Goal: Task Accomplishment & Management: Manage account settings

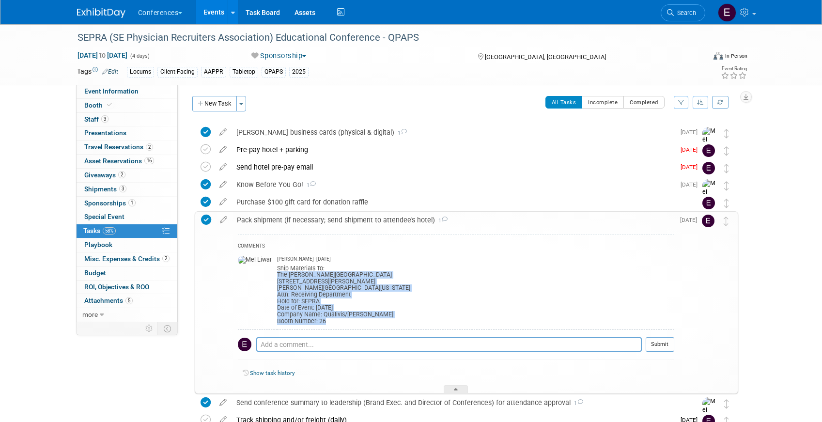
click at [682, 14] on span "Search" at bounding box center [685, 12] width 22 height 7
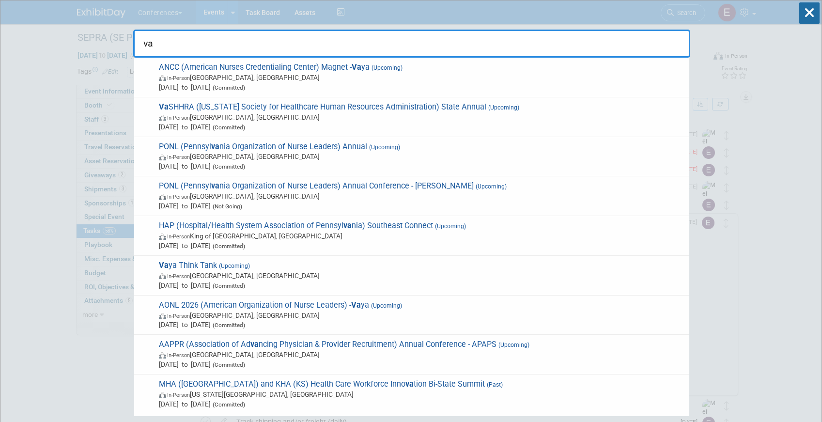
type input "v"
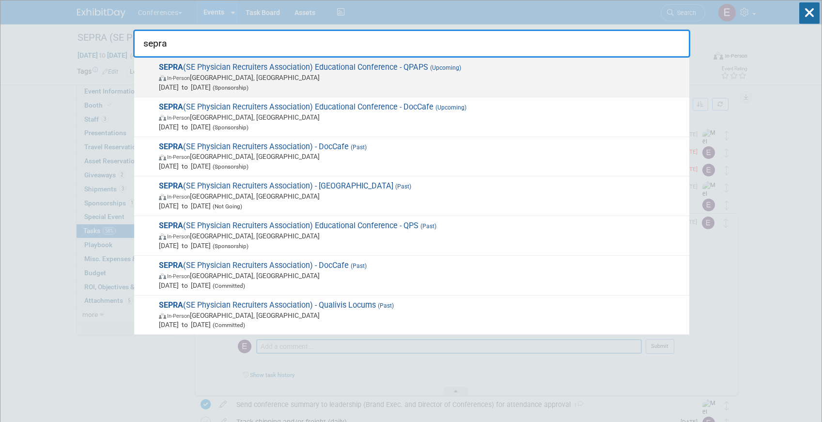
type input "sepra"
click at [314, 86] on span "Oct 11, 2025 to Oct 14, 2025 (Sponsorship)" at bounding box center [422, 87] width 526 height 10
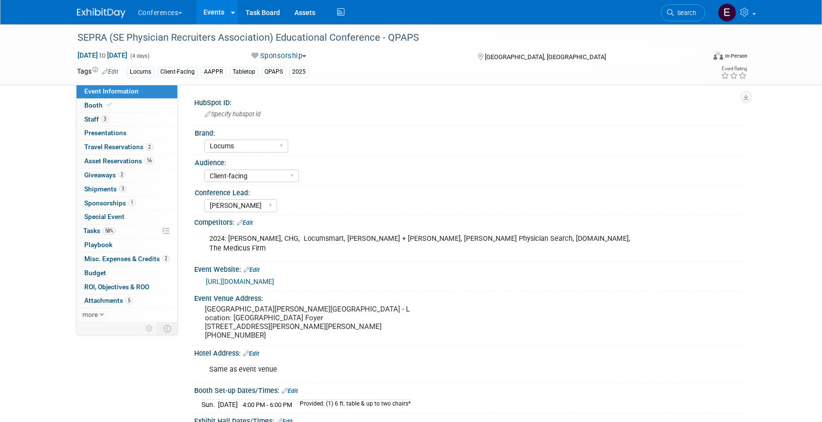
select select "Locums"
select select "Client-facing"
select select "[PERSON_NAME]"
click at [108, 186] on span "Shipments 3" at bounding box center [105, 189] width 42 height 8
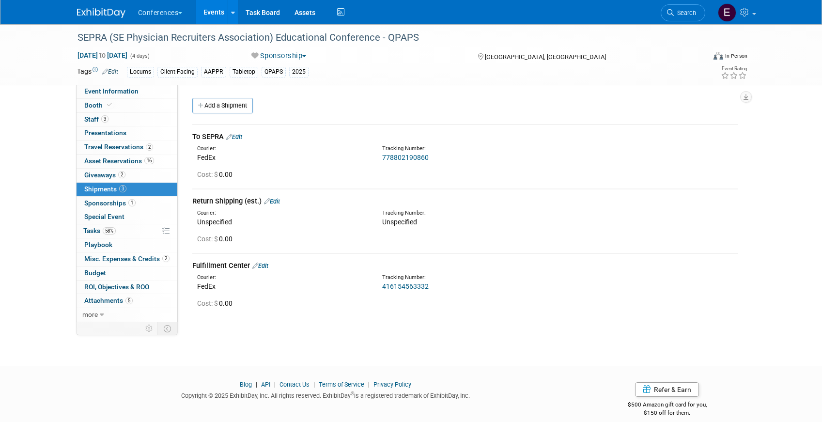
click at [242, 138] on link "Edit" at bounding box center [234, 136] width 16 height 7
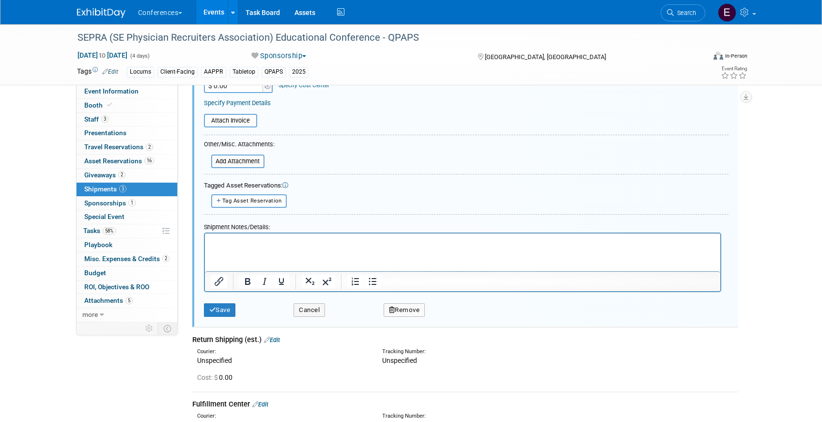
scroll to position [240, 0]
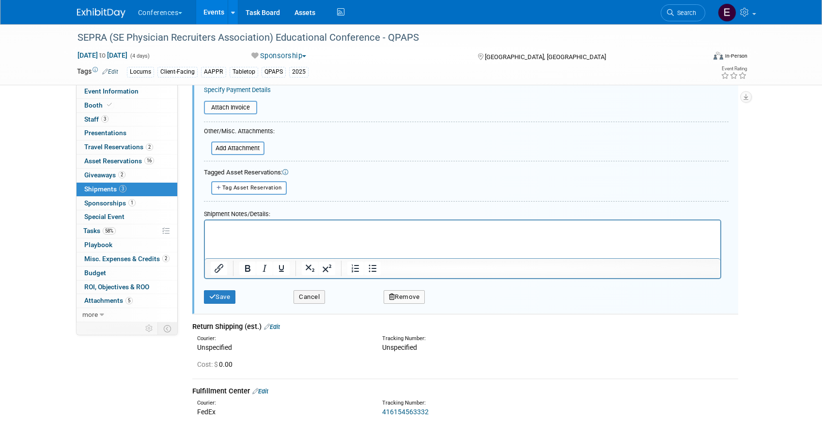
click at [420, 296] on button "Remove" at bounding box center [405, 297] width 42 height 14
click at [456, 304] on link "Yes" at bounding box center [458, 304] width 28 height 15
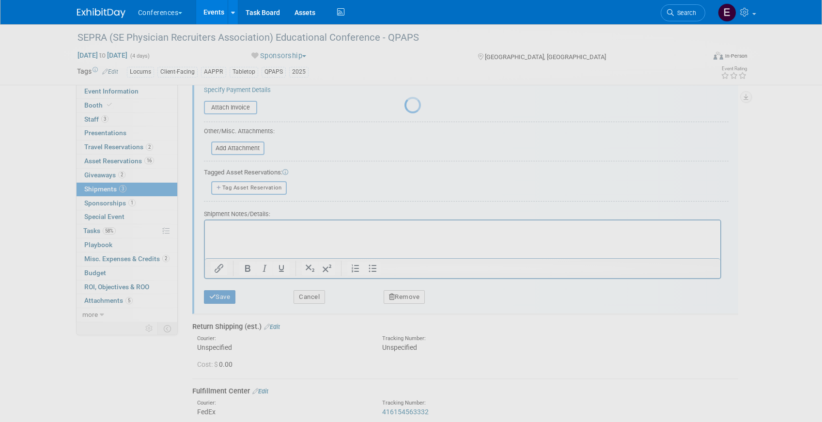
scroll to position [11, 0]
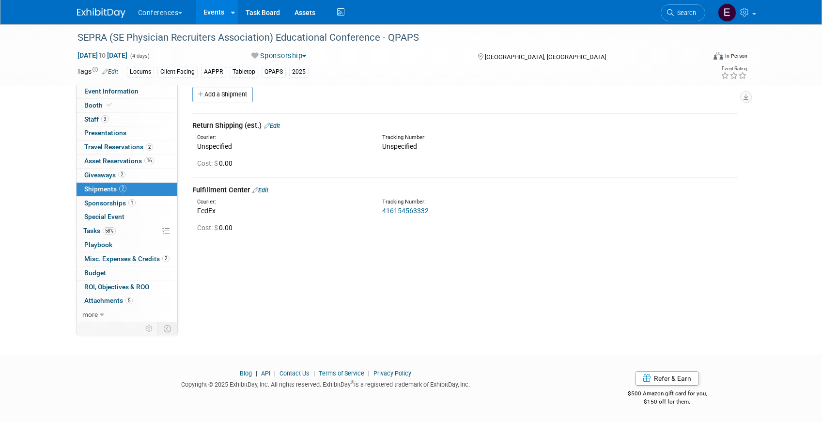
click at [266, 190] on link "Edit" at bounding box center [260, 189] width 16 height 7
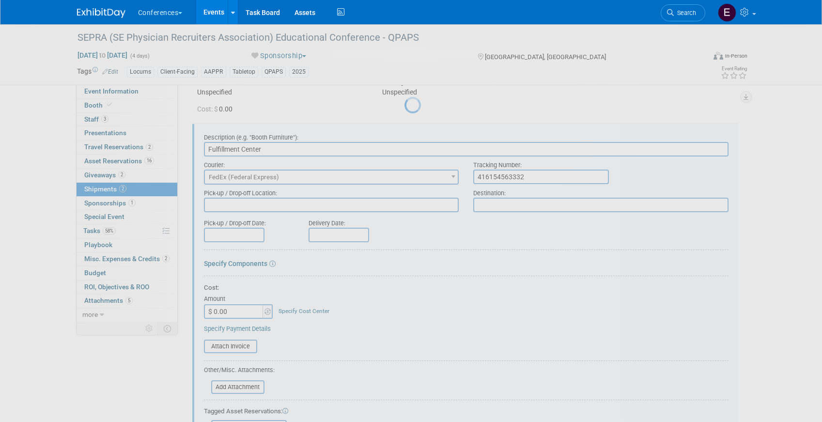
scroll to position [79, 0]
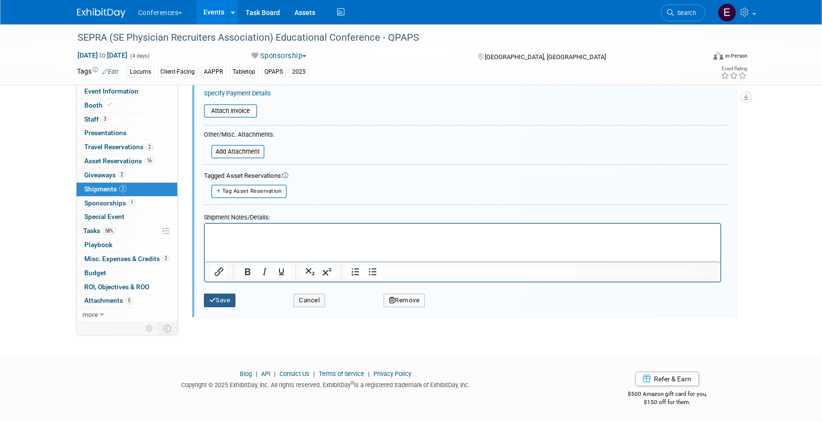
click at [217, 300] on button "Save" at bounding box center [220, 301] width 32 height 14
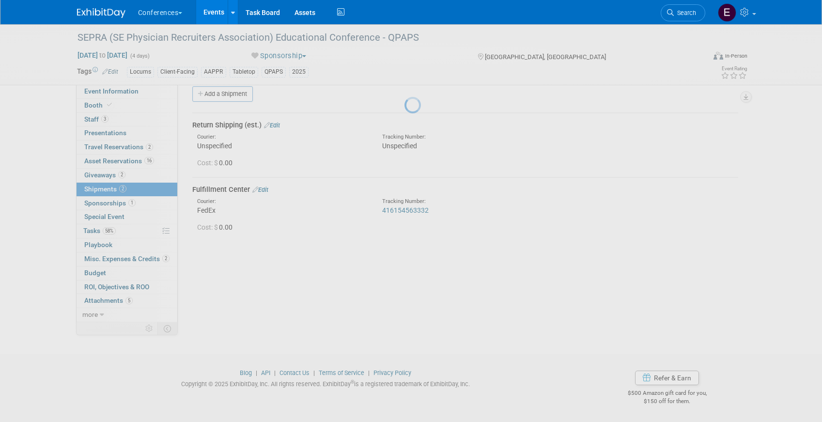
scroll to position [11, 0]
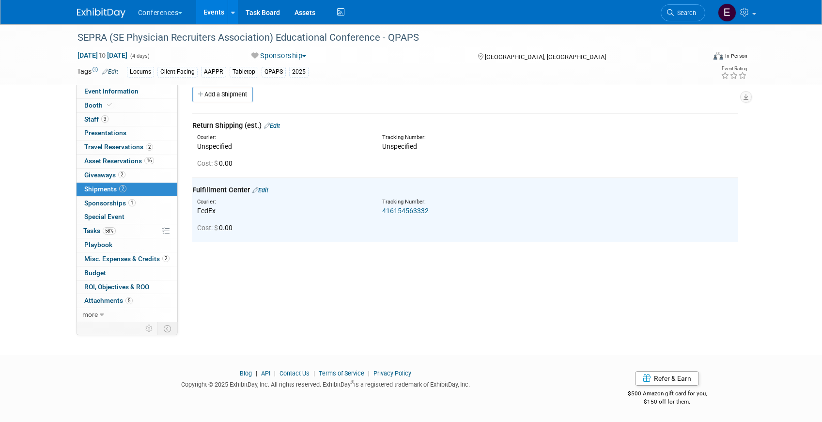
click at [407, 210] on link "416154563332" at bounding box center [405, 211] width 46 height 8
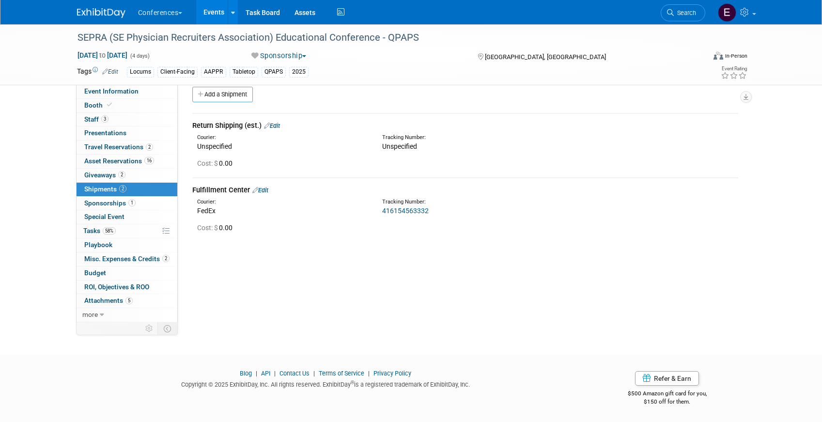
click at [264, 187] on link "Edit" at bounding box center [260, 189] width 16 height 7
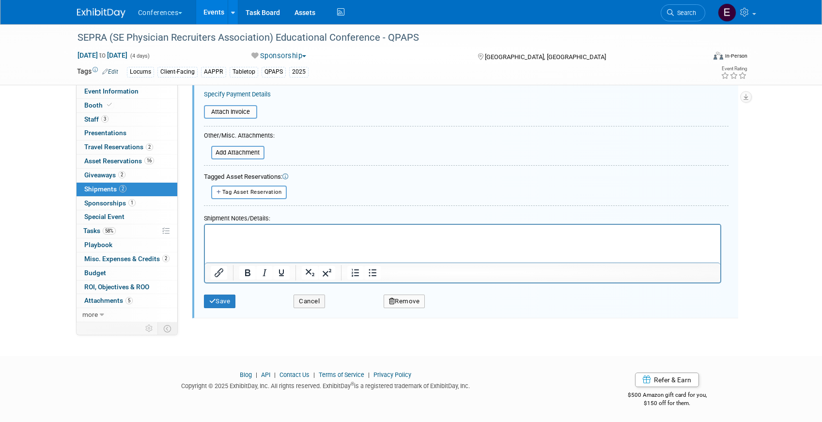
scroll to position [301, 0]
click at [392, 305] on button "Remove" at bounding box center [405, 300] width 42 height 14
click at [451, 307] on icon at bounding box center [451, 307] width 6 height 5
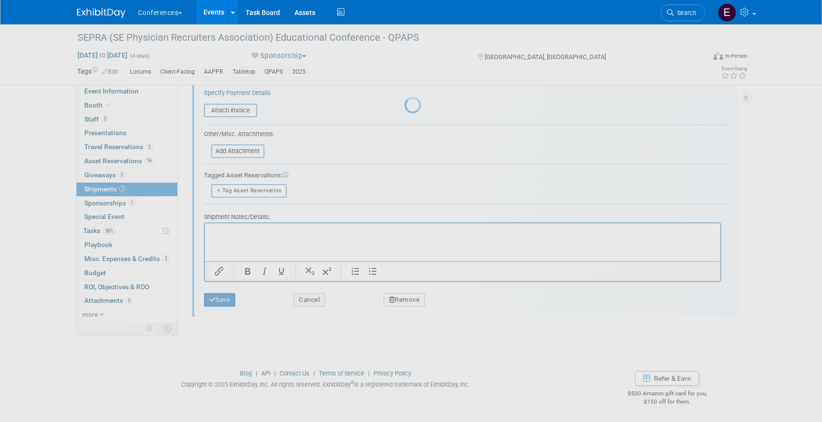
scroll to position [11, 0]
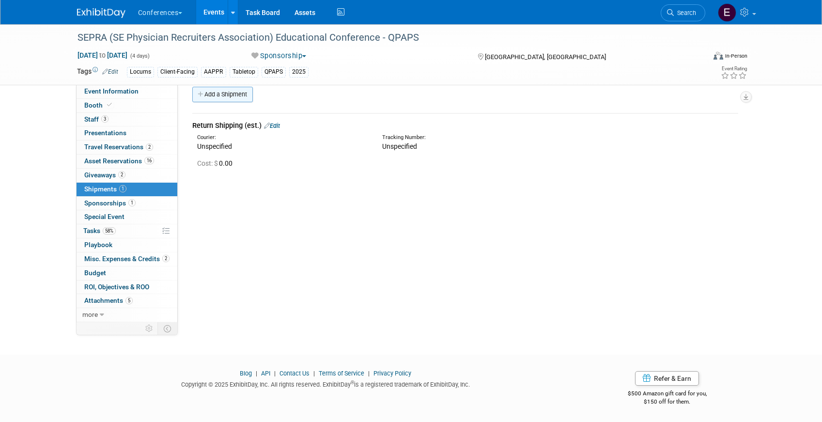
click at [245, 98] on link "Add a Shipment" at bounding box center [222, 94] width 61 height 15
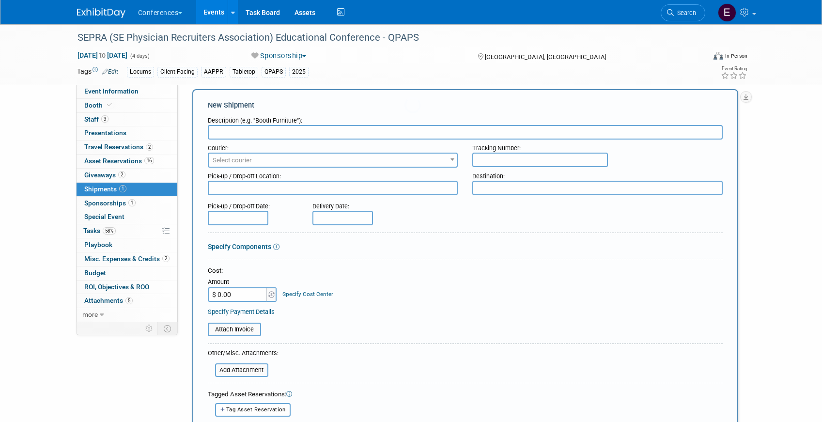
scroll to position [0, 0]
type input "To SEPRA"
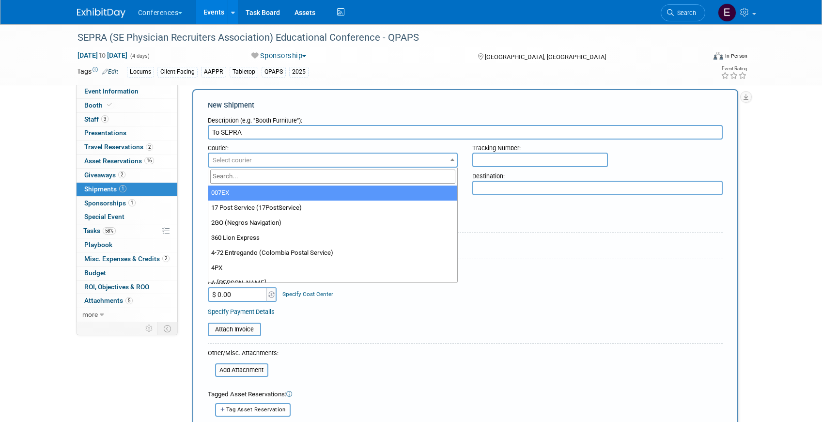
click at [248, 156] on span "Select courier" at bounding box center [232, 159] width 39 height 7
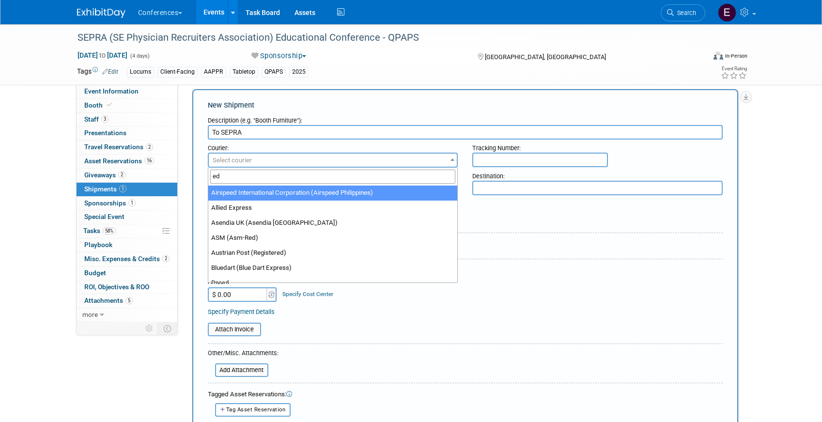
type input "e"
type input "fed"
select select "206"
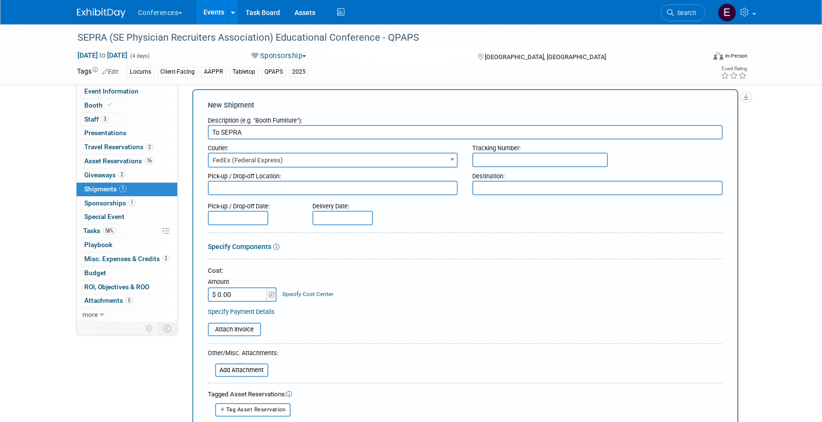
click at [502, 155] on input "text" at bounding box center [540, 160] width 136 height 15
paste input "884984378795"
type input "884984378795"
click at [234, 297] on input "$ 0.00" at bounding box center [238, 294] width 61 height 15
type input "$ 361.36"
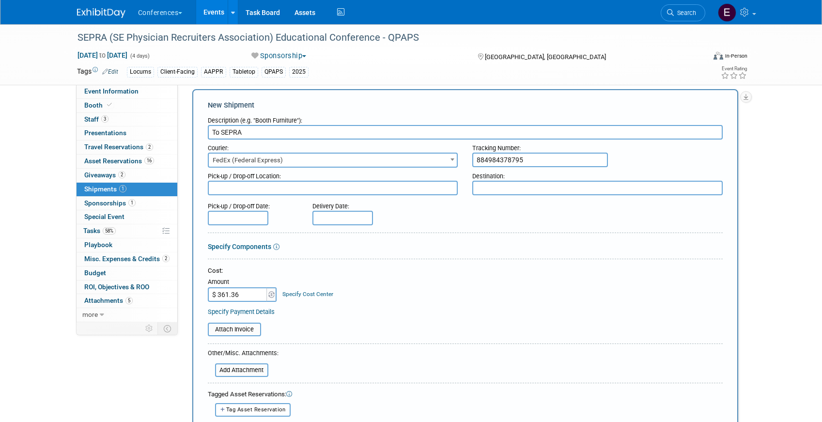
click at [298, 295] on link "Specify Cost Center" at bounding box center [307, 294] width 51 height 7
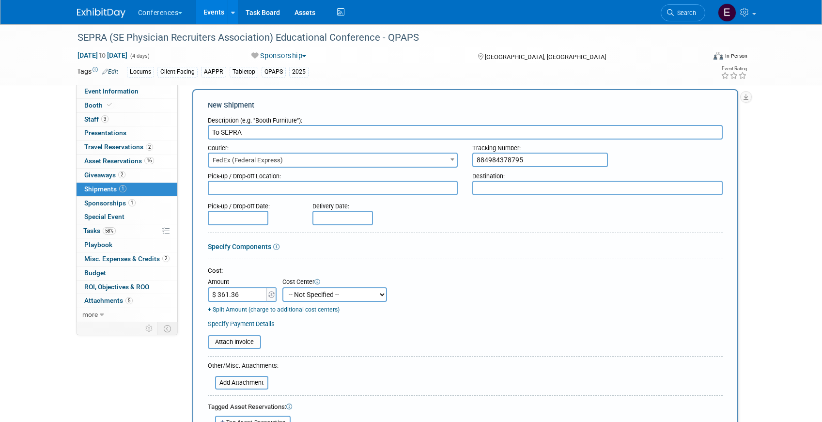
click at [298, 295] on select "-- Not Specified -- Aya Education Aya Healthcare Aya Locums Bespoke Corporate D…" at bounding box center [334, 294] width 105 height 15
select select "18965873"
click at [282, 287] on select "-- Not Specified -- Aya Education Aya Healthcare Aya Locums Bespoke Corporate D…" at bounding box center [334, 294] width 105 height 15
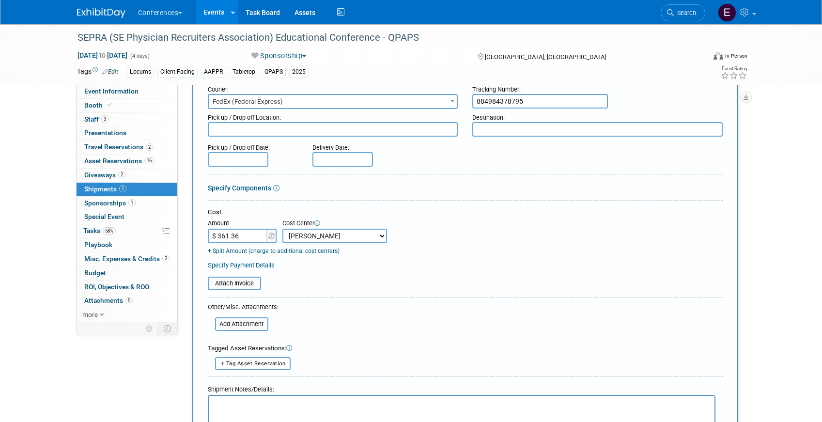
scroll to position [151, 0]
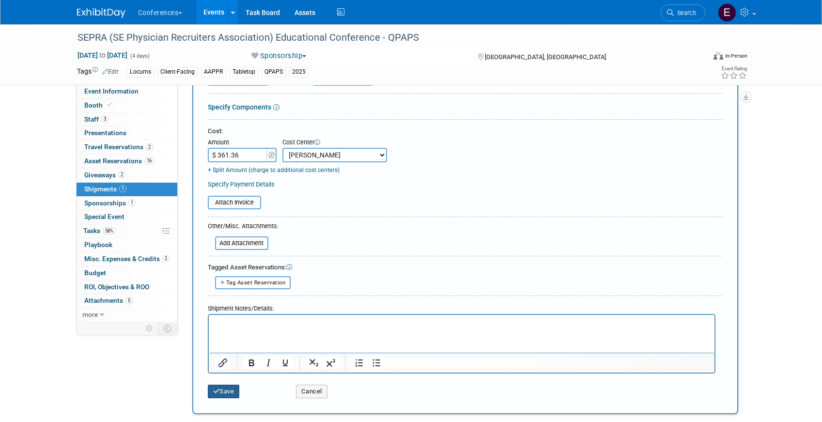
click at [229, 388] on button "Save" at bounding box center [224, 392] width 32 height 14
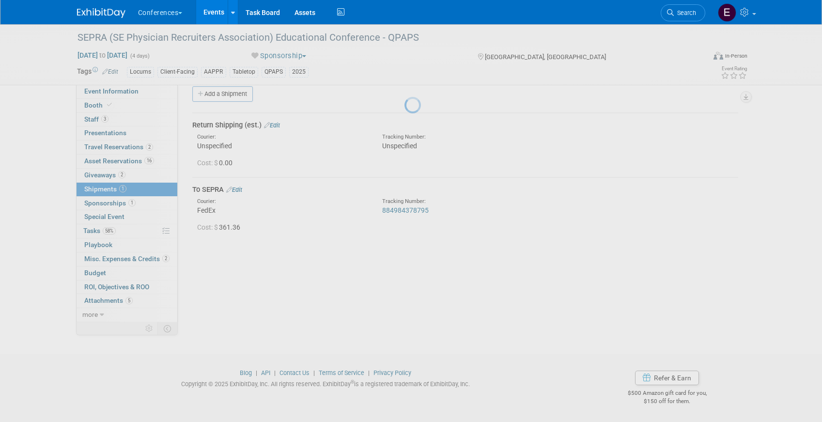
scroll to position [11, 0]
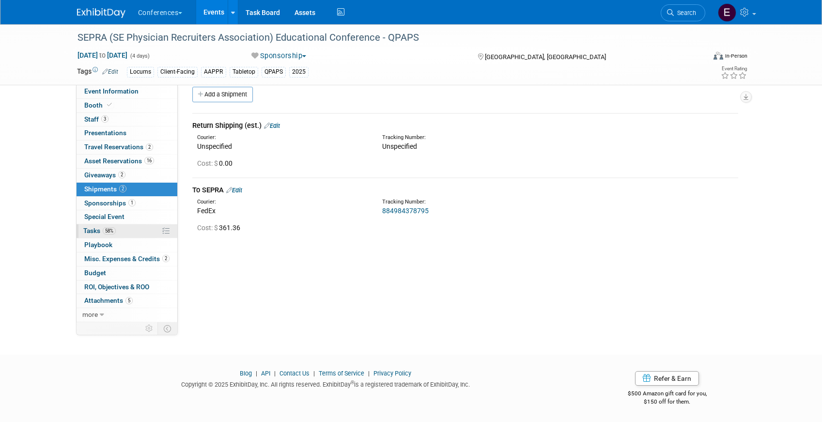
click at [139, 231] on link "58% Tasks 58%" at bounding box center [127, 231] width 101 height 14
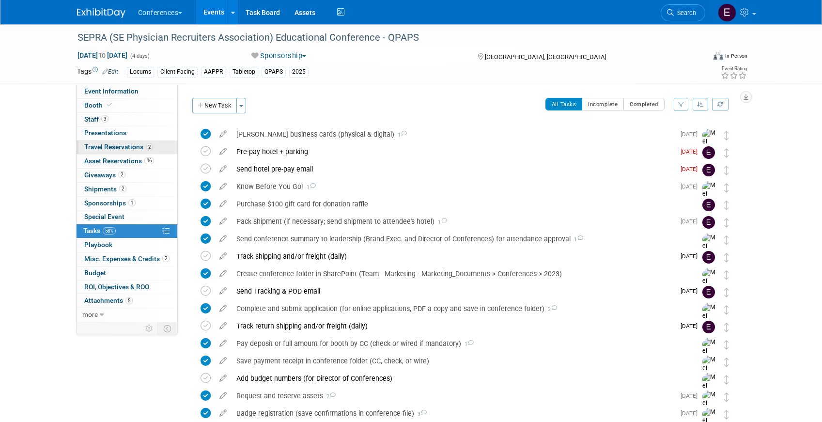
click at [137, 147] on span "Travel Reservations 2" at bounding box center [118, 147] width 69 height 8
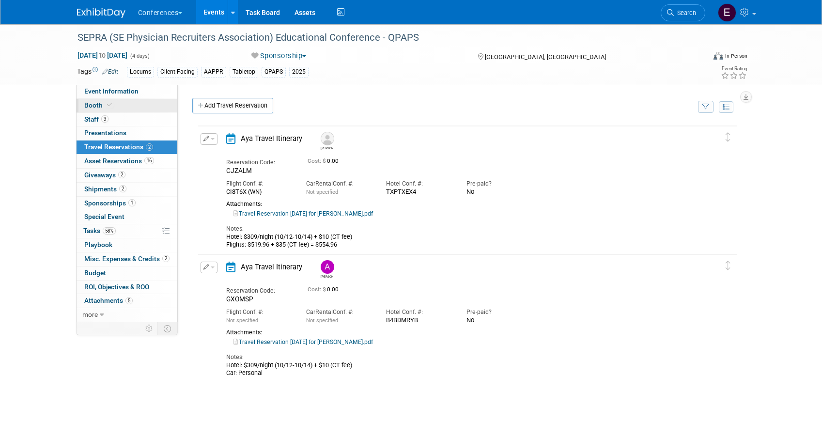
click at [152, 111] on link "Booth" at bounding box center [127, 106] width 101 height 14
select select "6' tabletop"
select select "No"
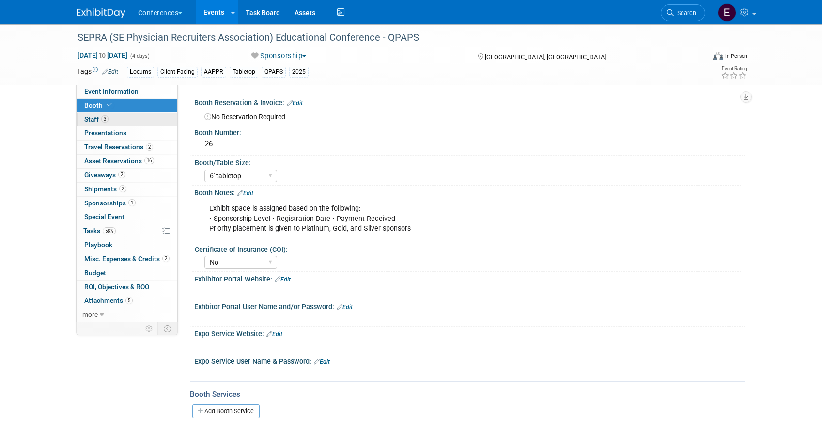
click at [152, 116] on link "3 Staff 3" at bounding box center [127, 120] width 101 height 14
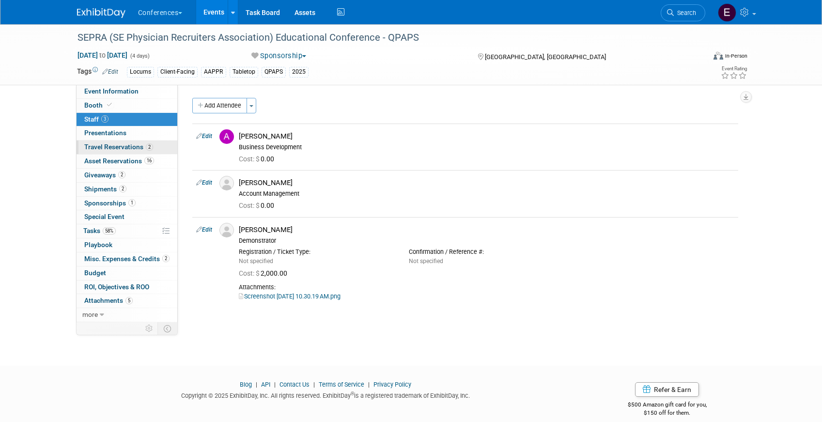
click at [159, 144] on link "2 Travel Reservations 2" at bounding box center [127, 147] width 101 height 14
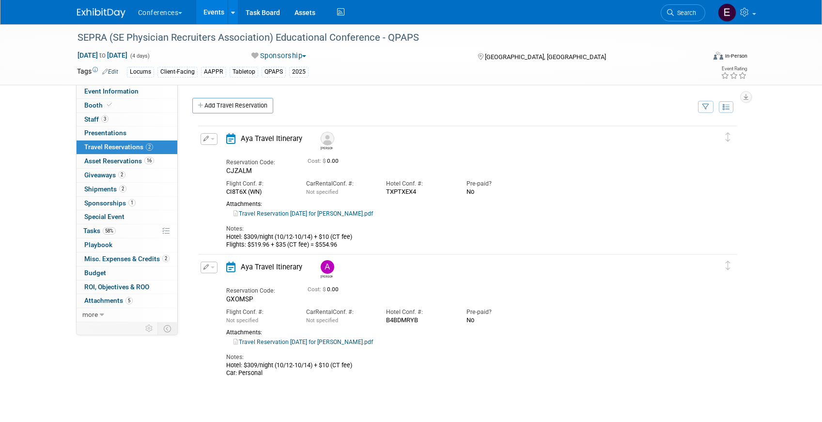
click at [100, 10] on img at bounding box center [101, 13] width 48 height 10
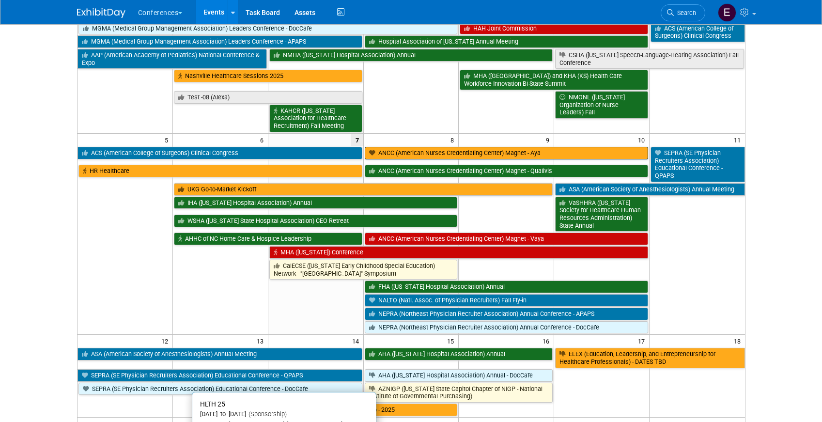
scroll to position [96, 0]
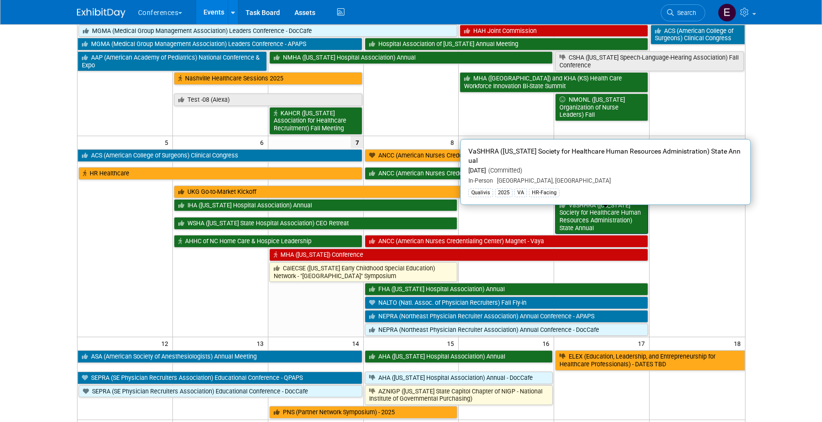
click at [588, 218] on link "VaSHHRA ([US_STATE] Society for Healthcare Human Resources Administration) Stat…" at bounding box center [601, 216] width 93 height 35
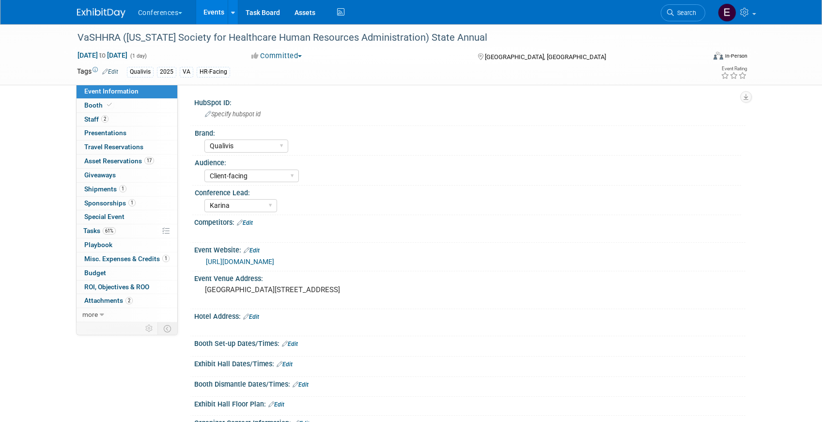
select select "Qualivis"
select select "Client-facing"
select select "Karina"
click at [144, 160] on span "17" at bounding box center [149, 160] width 10 height 7
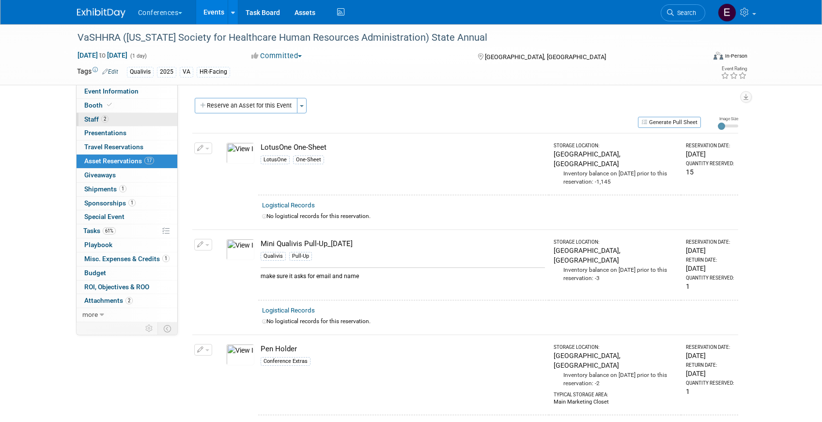
click at [123, 118] on link "2 Staff 2" at bounding box center [127, 120] width 101 height 14
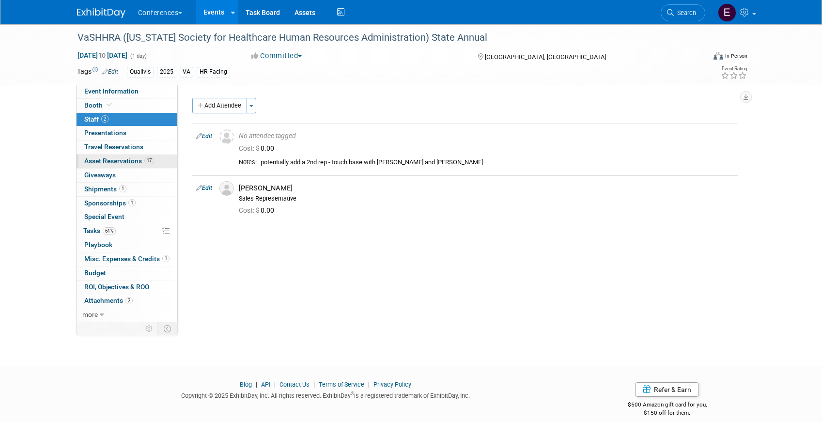
click at [157, 165] on link "17 Asset Reservations 17" at bounding box center [127, 162] width 101 height 14
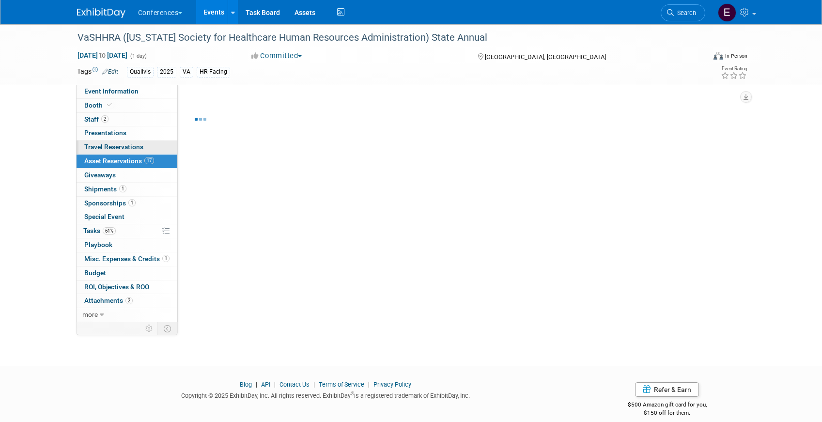
click at [154, 148] on link "0 Travel Reservations 0" at bounding box center [127, 147] width 101 height 14
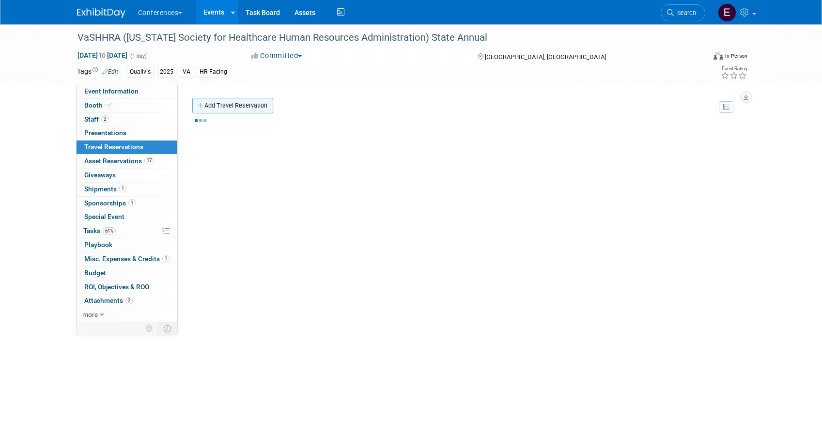
click at [226, 106] on link "Add Travel Reservation" at bounding box center [232, 105] width 81 height 15
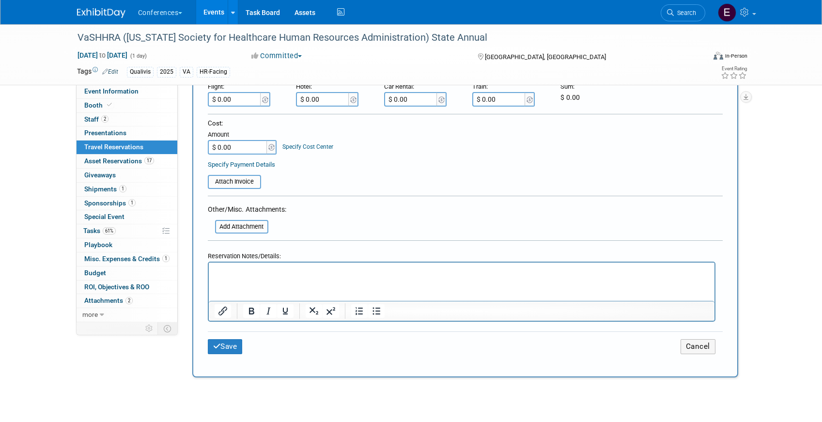
scroll to position [281, 0]
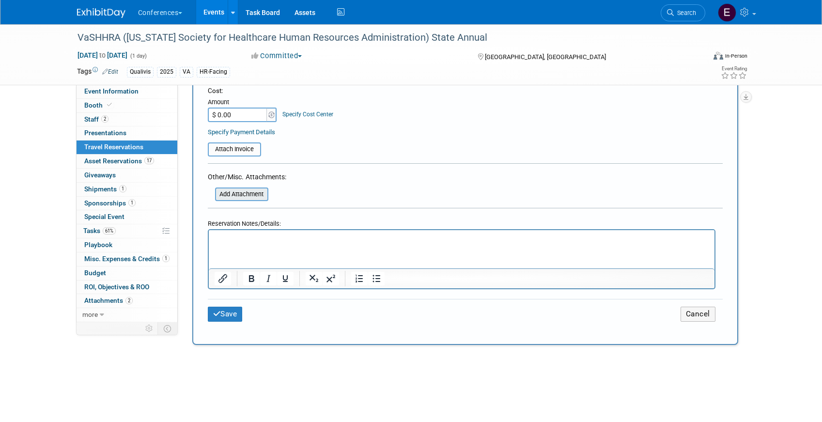
click at [250, 199] on input "file" at bounding box center [209, 194] width 115 height 12
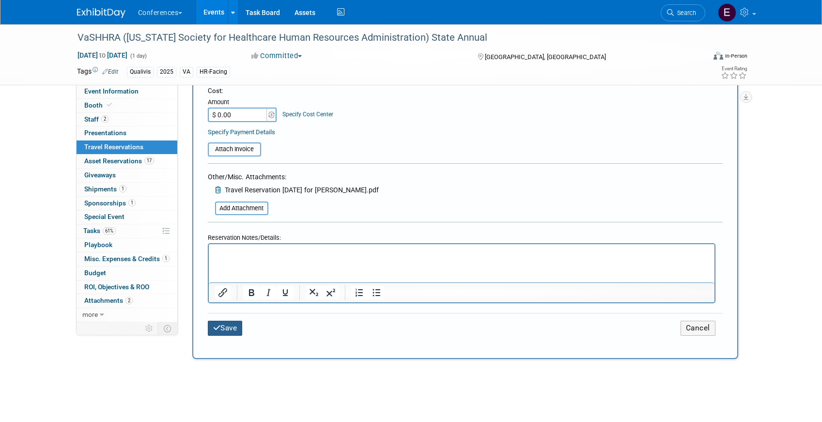
click at [226, 328] on button "Save" at bounding box center [225, 328] width 35 height 15
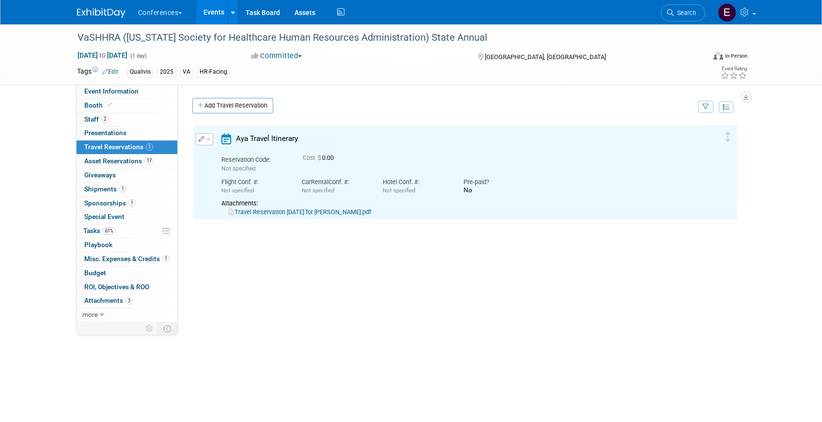
scroll to position [0, 0]
click at [310, 213] on link "Travel Reservation October 08 for JOSEPH ALAN DUNMIRE.pdf" at bounding box center [300, 211] width 142 height 7
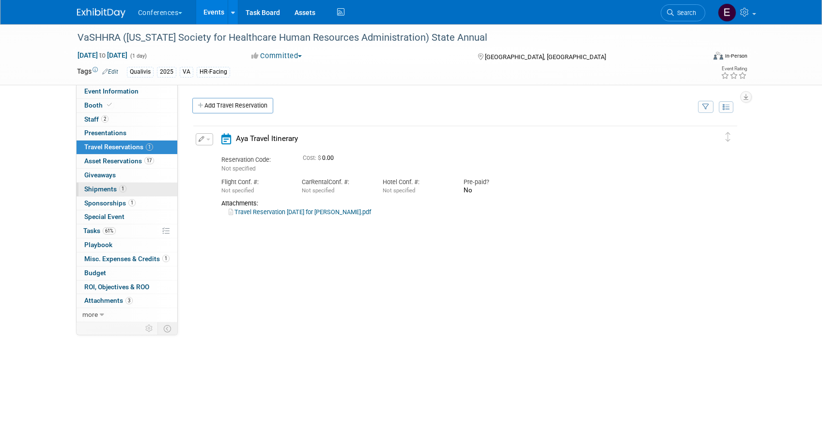
click at [124, 190] on span "1" at bounding box center [122, 188] width 7 height 7
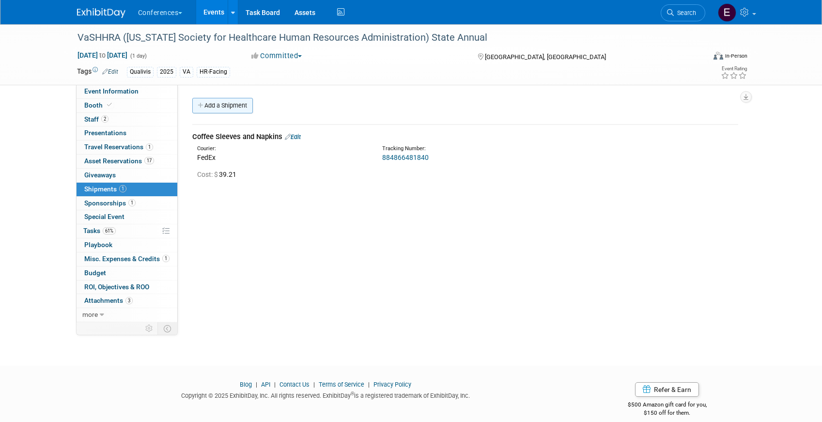
click at [222, 104] on link "Add a Shipment" at bounding box center [222, 105] width 61 height 15
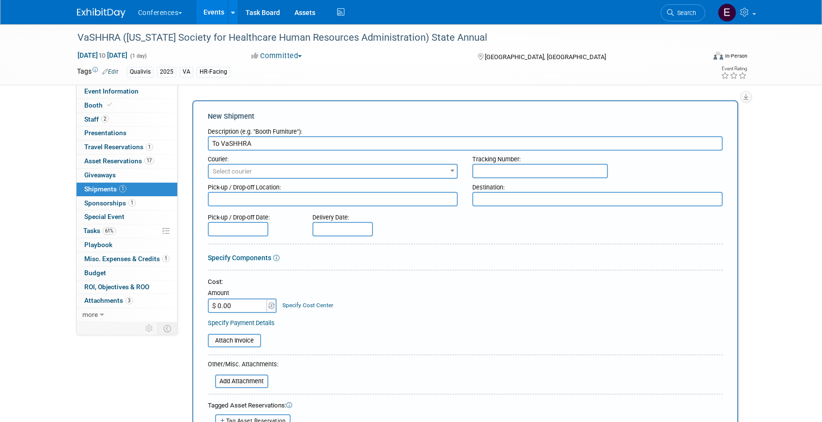
type input "To VaSHHRA"
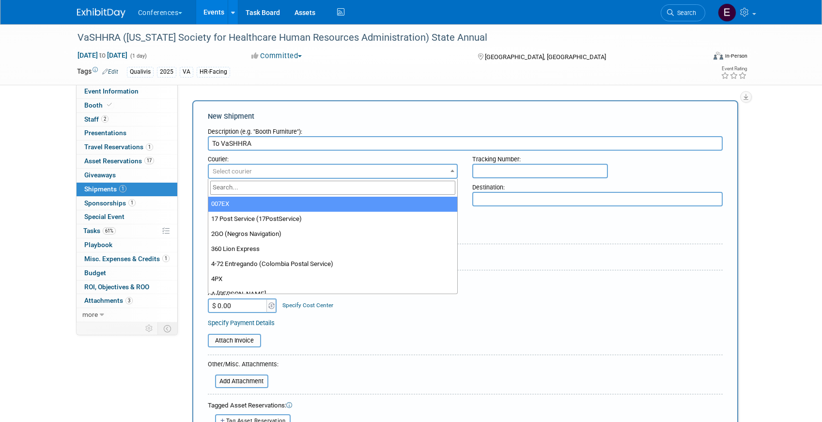
click at [230, 175] on span "Select courier" at bounding box center [333, 172] width 248 height 14
type input "fed"
select select "206"
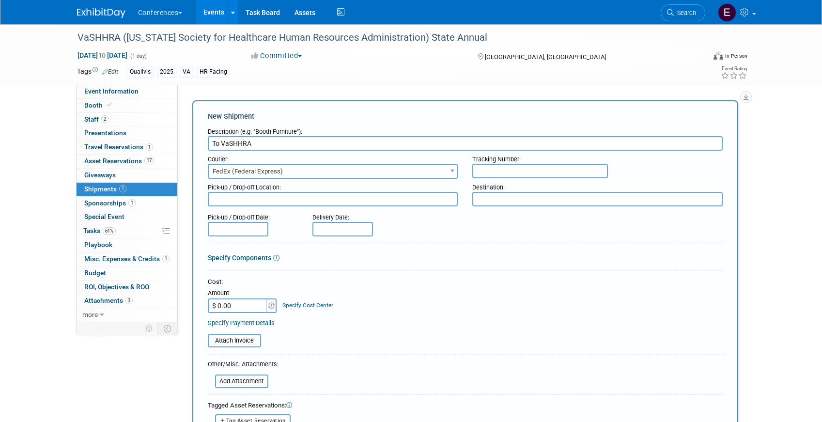
click at [506, 171] on input "text" at bounding box center [540, 171] width 136 height 15
paste input "884984326640"
type input "884984326640"
click at [243, 304] on input "$ 0.00" at bounding box center [238, 305] width 61 height 15
type input "$ 213.92"
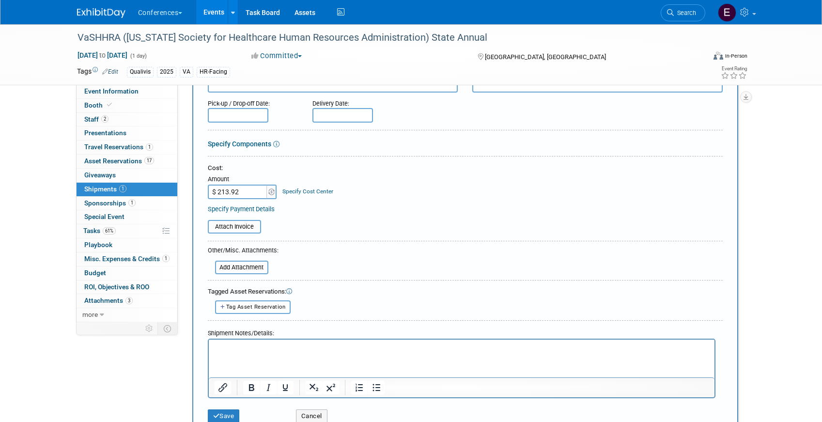
scroll to position [128, 0]
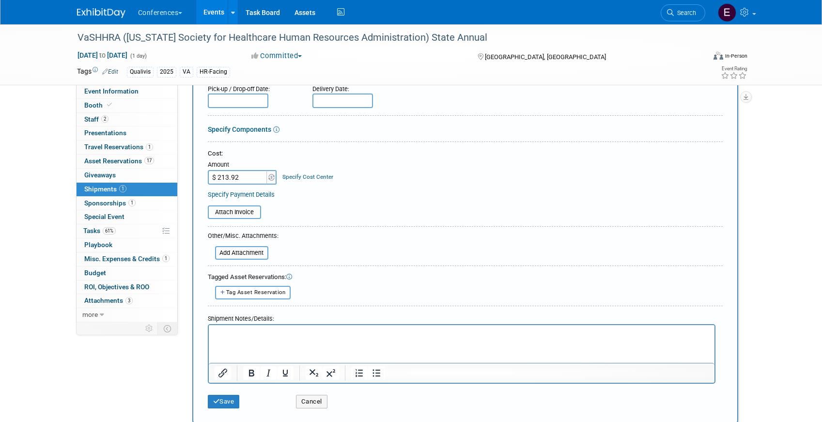
click at [315, 177] on link "Specify Cost Center" at bounding box center [307, 176] width 51 height 7
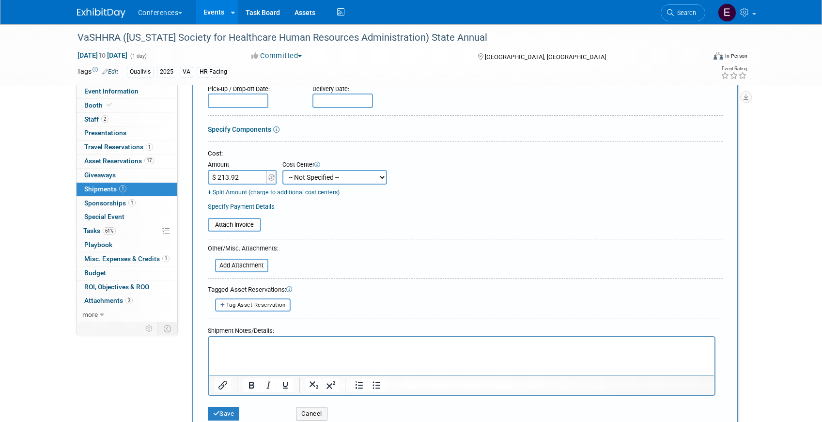
click at [315, 185] on td "+ Split Amount (charge to additional cost centers)" at bounding box center [298, 191] width 180 height 13
click at [315, 179] on select "-- Not Specified -- Aya Education Aya Healthcare Aya Locums Bespoke Corporate D…" at bounding box center [334, 177] width 105 height 15
select select "18965874"
click at [282, 170] on select "-- Not Specified -- Aya Education Aya Healthcare Aya Locums Bespoke Corporate D…" at bounding box center [334, 177] width 105 height 15
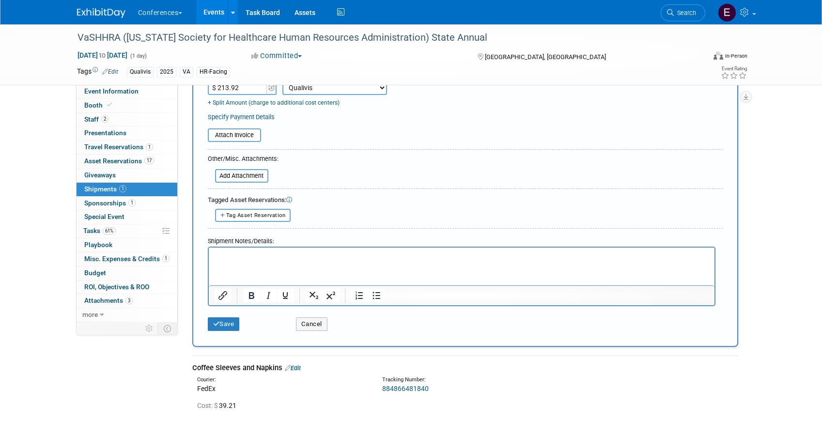
scroll to position [223, 0]
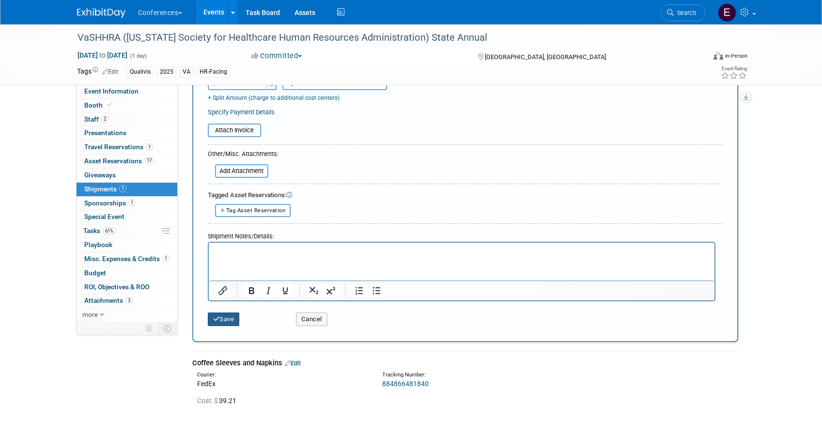
click at [224, 319] on button "Save" at bounding box center [224, 319] width 32 height 14
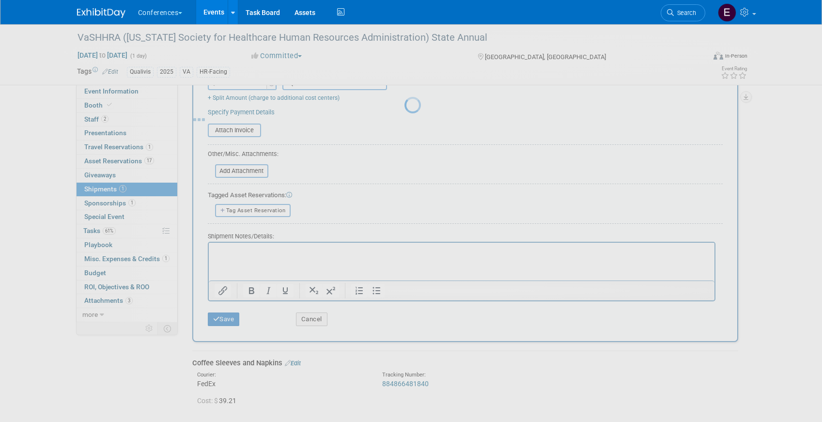
scroll to position [11, 0]
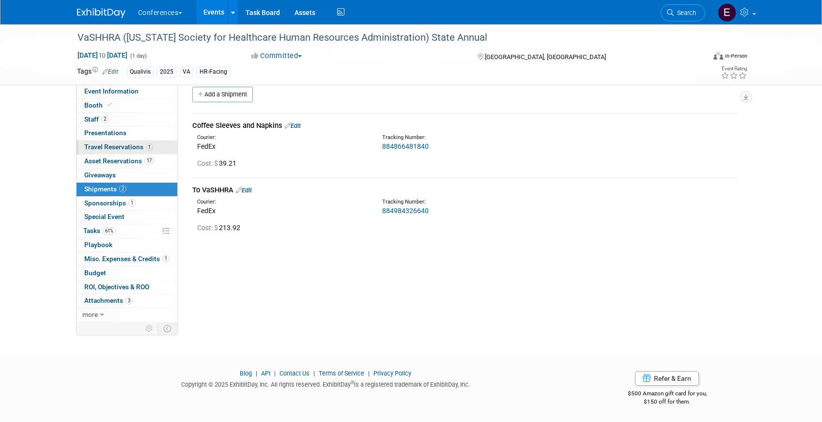
click at [127, 148] on span "Travel Reservations 1" at bounding box center [118, 147] width 69 height 8
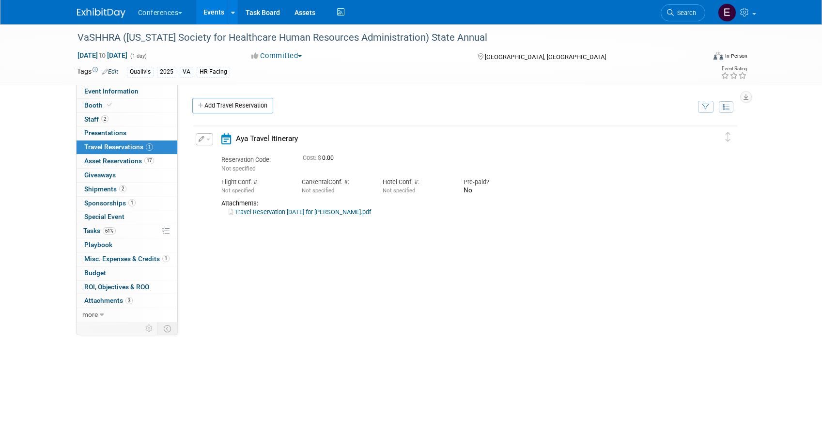
scroll to position [0, 0]
click at [200, 139] on icon "button" at bounding box center [202, 139] width 6 height 6
click at [204, 151] on button "Edit Reservation" at bounding box center [237, 156] width 82 height 14
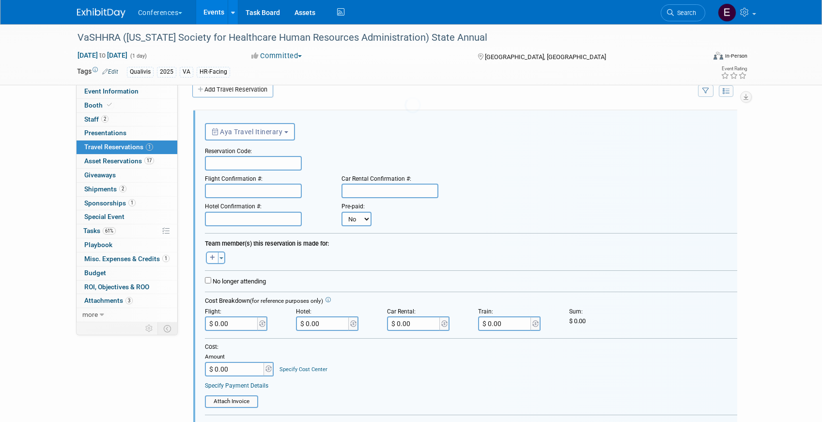
scroll to position [16, 0]
click at [248, 215] on input "text" at bounding box center [253, 218] width 97 height 15
paste input "2626102"
type input "2626102"
click at [207, 263] on button "button" at bounding box center [212, 257] width 13 height 13
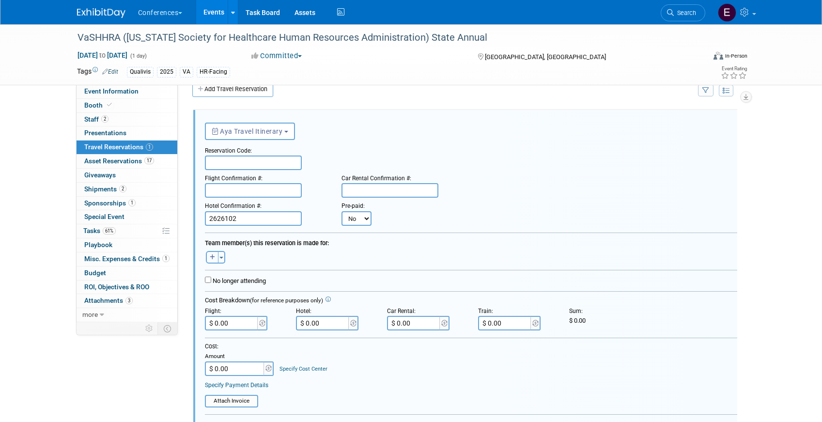
select select
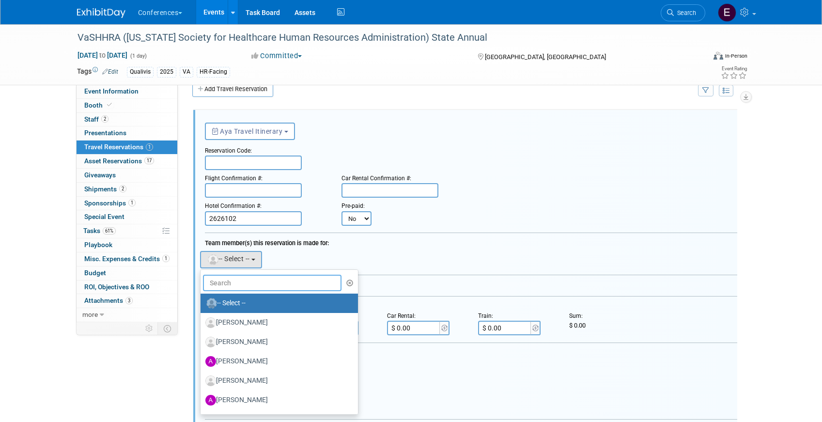
click at [227, 287] on input "text" at bounding box center [272, 283] width 139 height 16
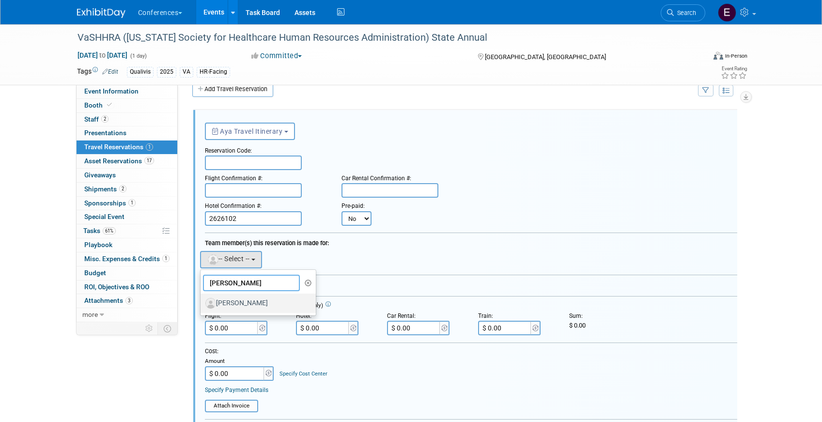
type input "joe d"
click at [260, 305] on label "[PERSON_NAME]" at bounding box center [255, 302] width 101 height 15
click at [202, 305] on input "[PERSON_NAME]" at bounding box center [199, 302] width 6 height 6
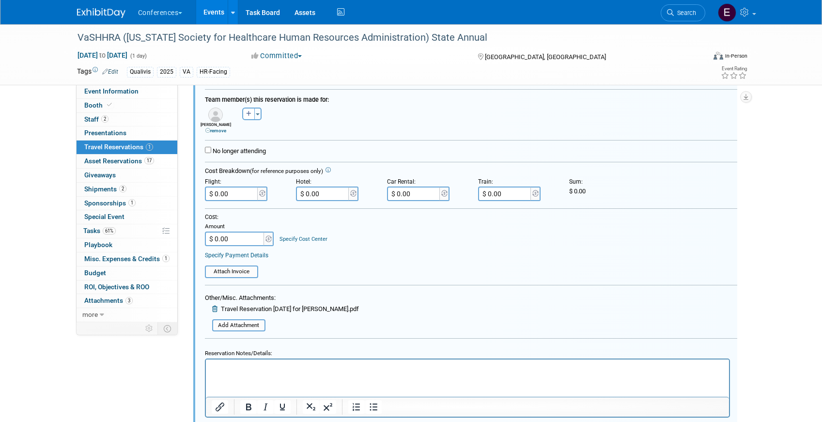
scroll to position [204, 0]
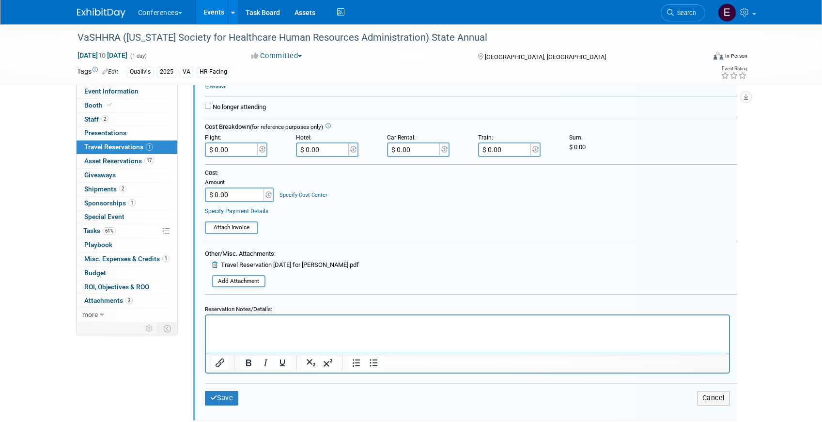
click at [307, 328] on html at bounding box center [466, 321] width 523 height 13
click at [230, 325] on p "Hotel $199/night (10/09-10/10) +$10 CT" at bounding box center [467, 323] width 512 height 9
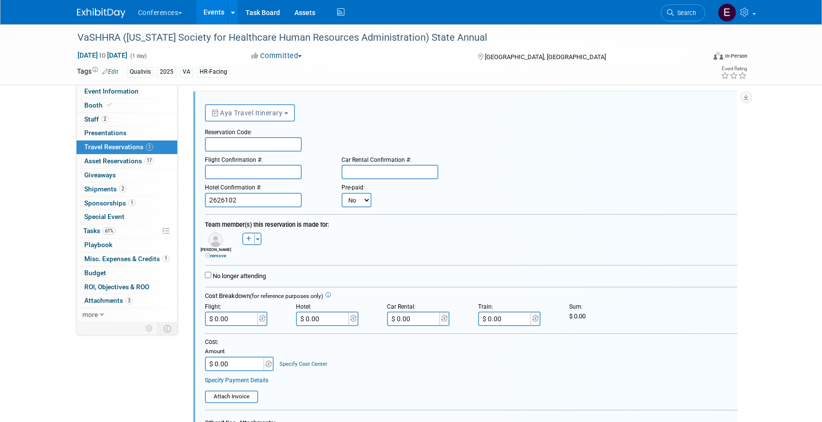
scroll to position [4, 0]
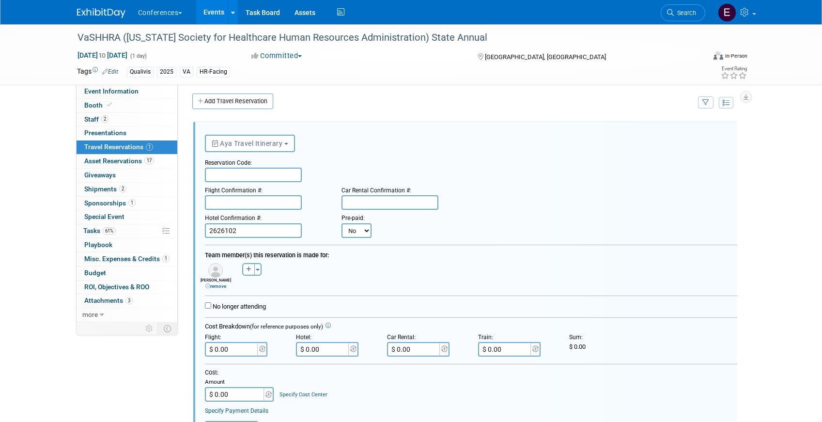
click at [236, 173] on input "text" at bounding box center [253, 175] width 97 height 15
type input "EZBCPC"
click at [359, 206] on input "text" at bounding box center [389, 202] width 97 height 15
paste input "1386637290COUNT"
type input "1386637290COUNT"
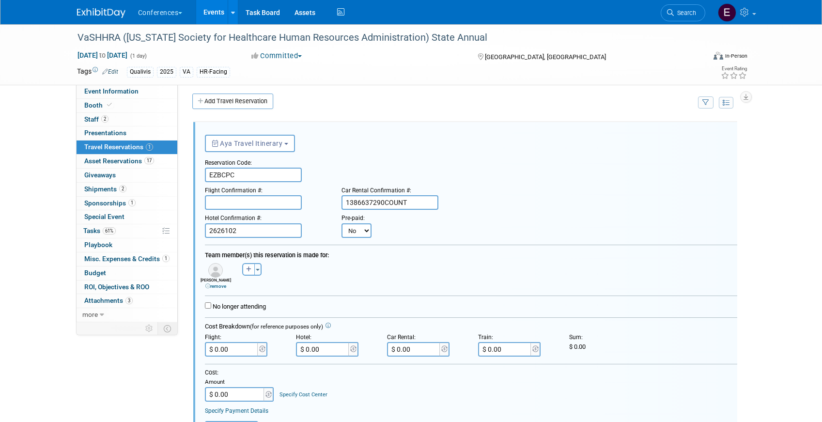
click at [414, 354] on input "$ 0.00" at bounding box center [414, 349] width 54 height 15
paste input "122.2"
type input "$ 122.20"
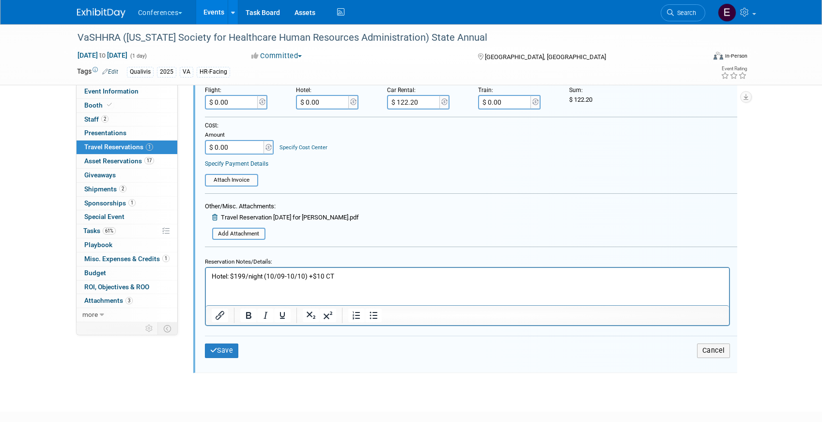
scroll to position [255, 0]
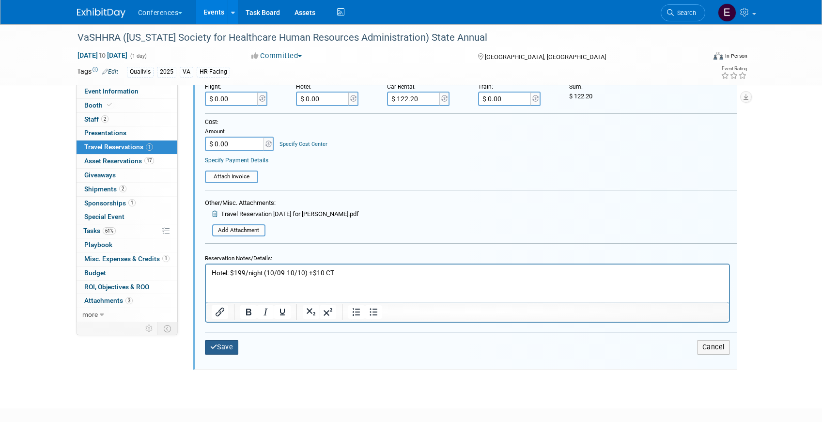
click at [225, 344] on button "Save" at bounding box center [222, 347] width 34 height 14
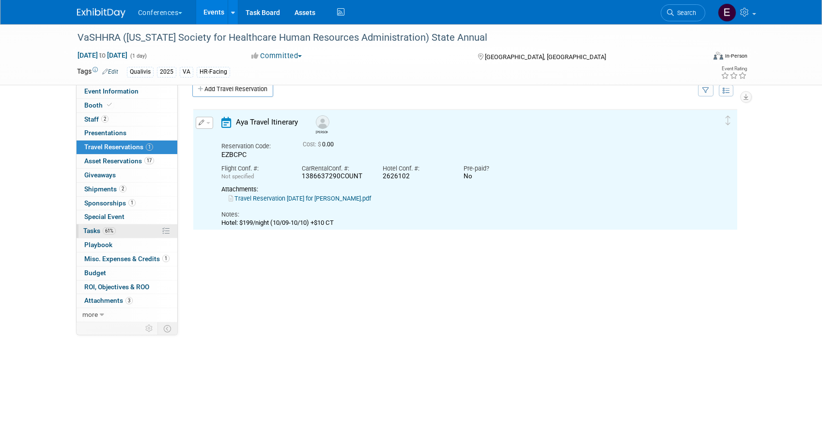
scroll to position [0, 0]
click at [153, 234] on link "61% Tasks 61%" at bounding box center [127, 231] width 101 height 14
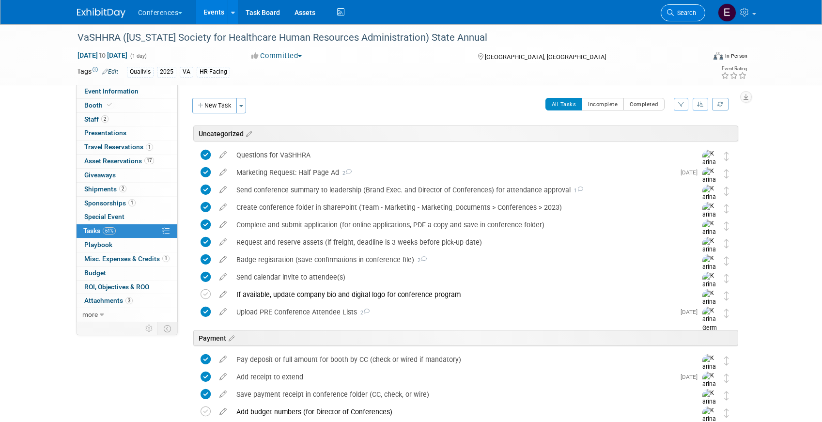
click at [682, 17] on link "Search" at bounding box center [683, 12] width 45 height 17
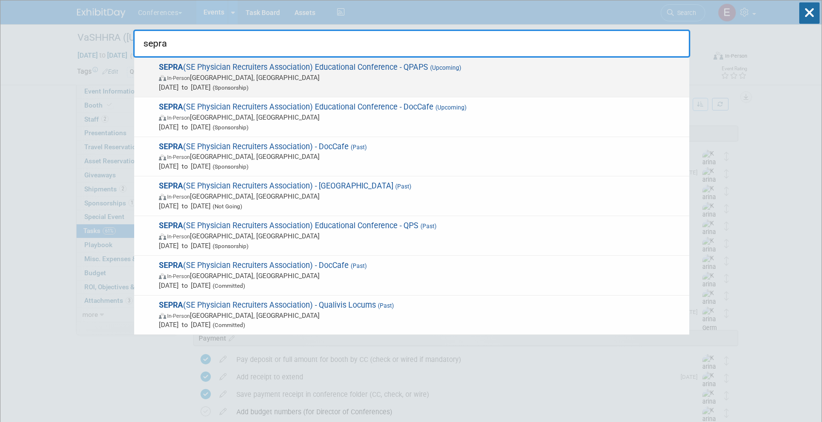
type input "sepra"
click at [434, 74] on span "In-Person FL, United States" at bounding box center [422, 78] width 526 height 10
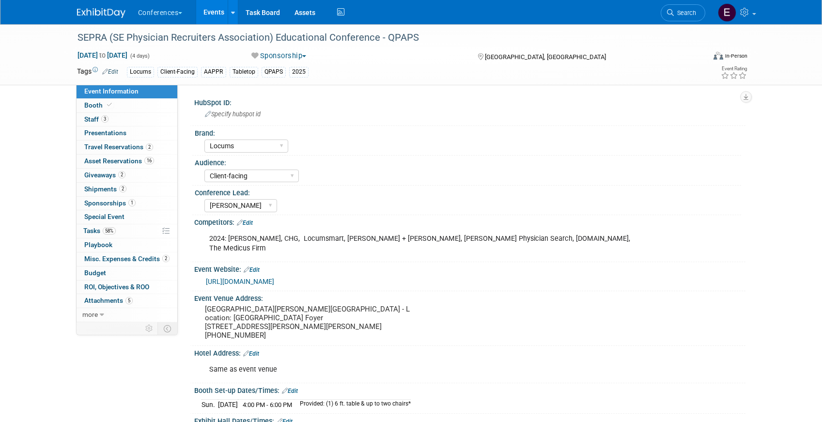
select select "Locums"
select select "Client-facing"
select select "[PERSON_NAME]"
click at [135, 149] on span "Travel Reservations 2" at bounding box center [118, 147] width 69 height 8
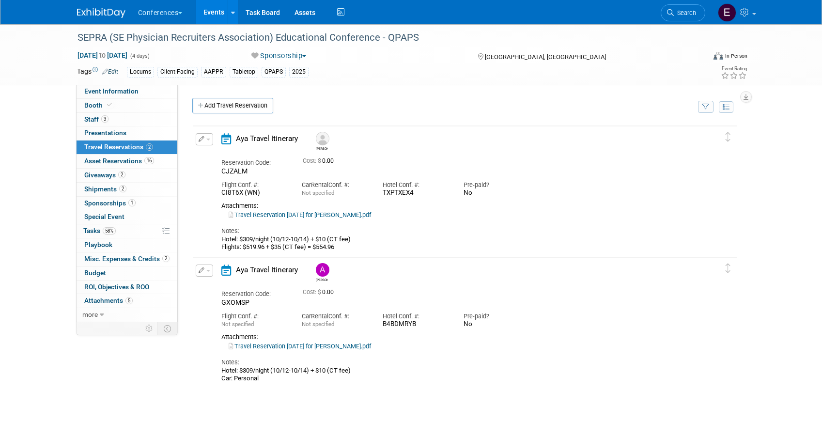
click at [329, 214] on link "Travel Reservation October 12 for CHRISTOPHER JAMES HUNSAKER.pdf" at bounding box center [300, 214] width 142 height 7
click at [323, 346] on link "Travel Reservation October 12 for ANDREA FISHER.pdf" at bounding box center [300, 345] width 142 height 7
click at [122, 229] on link "58% Tasks 58%" at bounding box center [127, 231] width 101 height 14
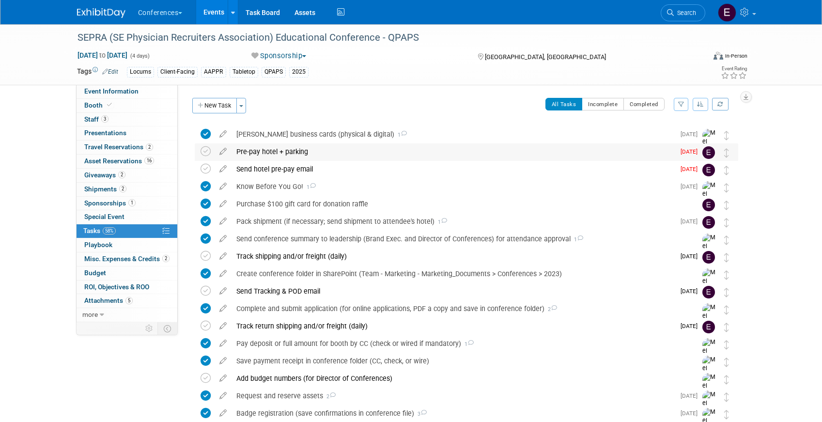
click at [326, 147] on div "Pre-pay hotel + parking" at bounding box center [453, 151] width 443 height 16
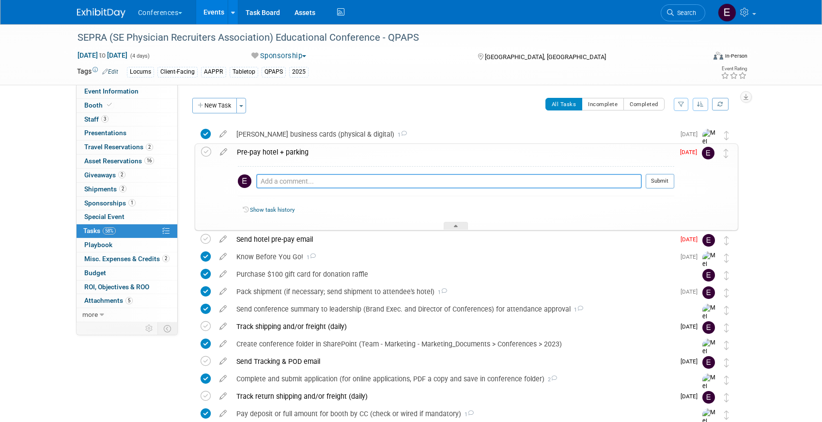
click at [283, 183] on textarea at bounding box center [449, 181] width 386 height 15
click at [260, 183] on textarea "spoke with Jennifer in reservations" at bounding box center [449, 181] width 386 height 15
click at [431, 179] on textarea "called back & spoke with Jennifer in reservations" at bounding box center [449, 181] width 386 height 15
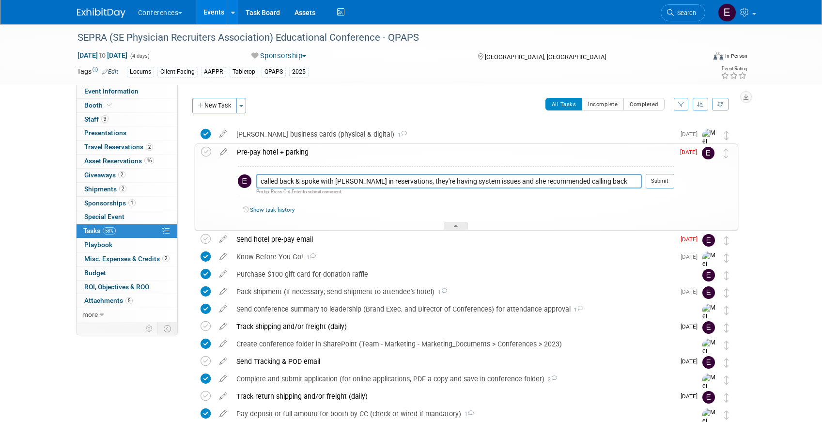
click at [428, 181] on textarea "called back & spoke with Jennifer in reservations, they're having system issues…" at bounding box center [449, 181] width 386 height 15
drag, startPoint x: 639, startPoint y: 182, endPoint x: 618, endPoint y: 182, distance: 20.8
click at [618, 182] on textarea "called back & spoke with Jennifer in reservations, they're still having system …" at bounding box center [449, 181] width 386 height 15
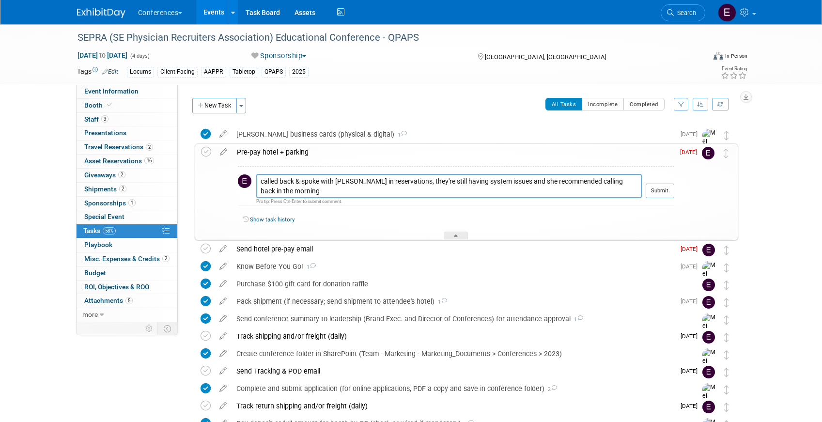
click at [259, 181] on textarea "called back & spoke with Jennifer in reservations, they're still having system …" at bounding box center [449, 186] width 386 height 24
drag, startPoint x: 317, startPoint y: 183, endPoint x: 305, endPoint y: 180, distance: 12.5
click at [305, 180] on textarea "10/07: called back & spoke with Jennifer in reservations, they're still having …" at bounding box center [449, 186] width 386 height 24
click at [331, 193] on textarea "10/07: called a 3rd time & spoke with Jennifer in reservations, they're still h…" at bounding box center [449, 186] width 386 height 24
type textarea "10/07: called a 3rd time & spoke with Jennifer in reservations, they're still h…"
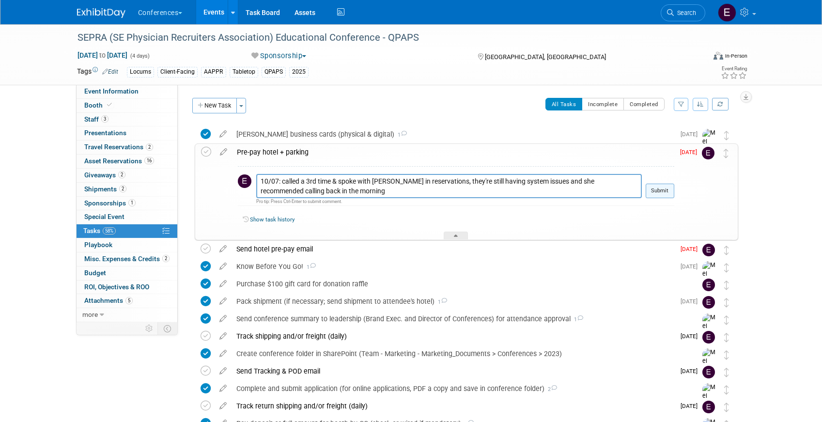
click at [650, 191] on button "Submit" at bounding box center [660, 191] width 29 height 15
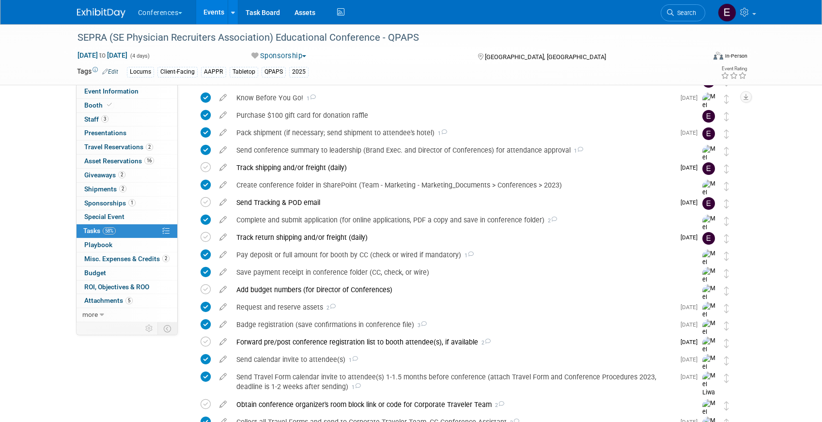
scroll to position [202, 0]
click at [133, 185] on link "2 Shipments 2" at bounding box center [127, 190] width 101 height 14
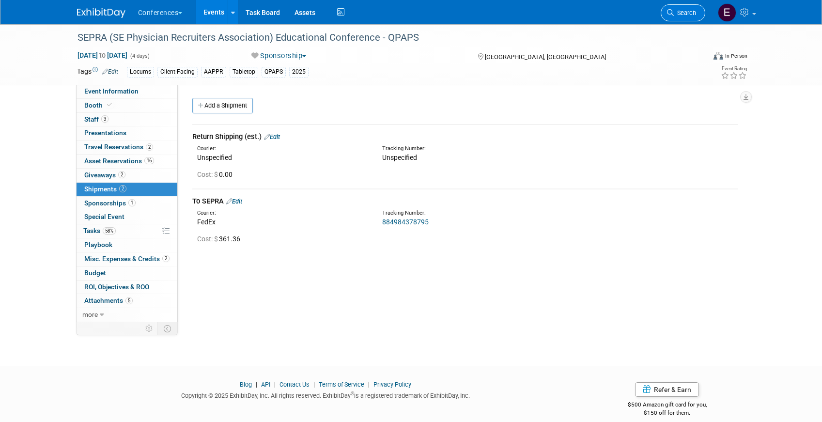
click at [691, 13] on span "Search" at bounding box center [685, 12] width 22 height 7
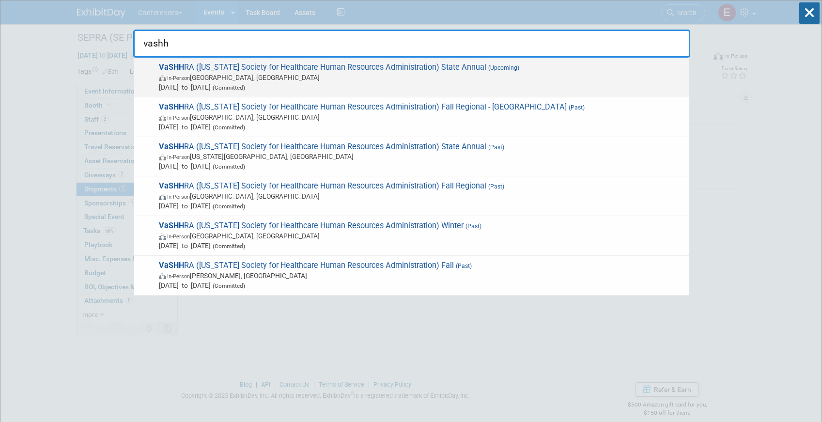
type input "vashh"
click at [533, 79] on span "In-Person Williamsburg, VA" at bounding box center [422, 78] width 526 height 10
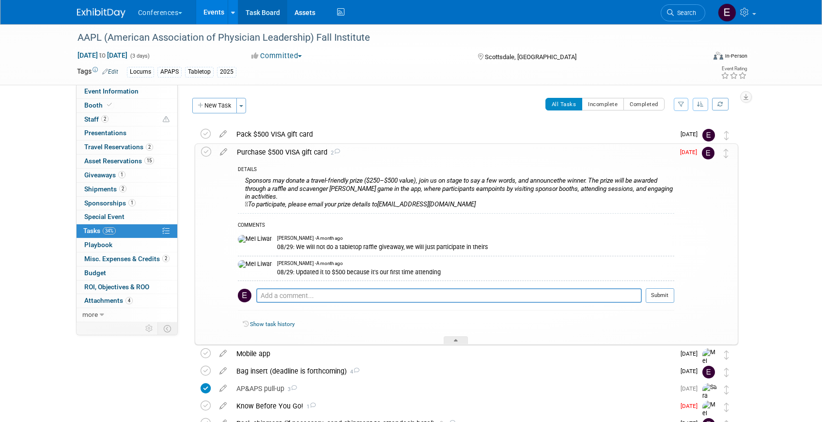
click at [266, 11] on link "Task Board" at bounding box center [262, 12] width 49 height 24
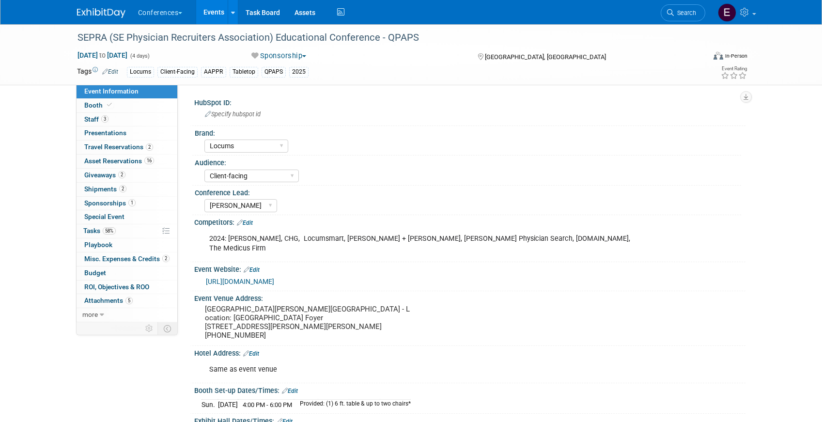
select select "Locums"
select select "Client-facing"
select select "[PERSON_NAME]"
click at [134, 150] on span "Travel Reservations 2" at bounding box center [118, 147] width 69 height 8
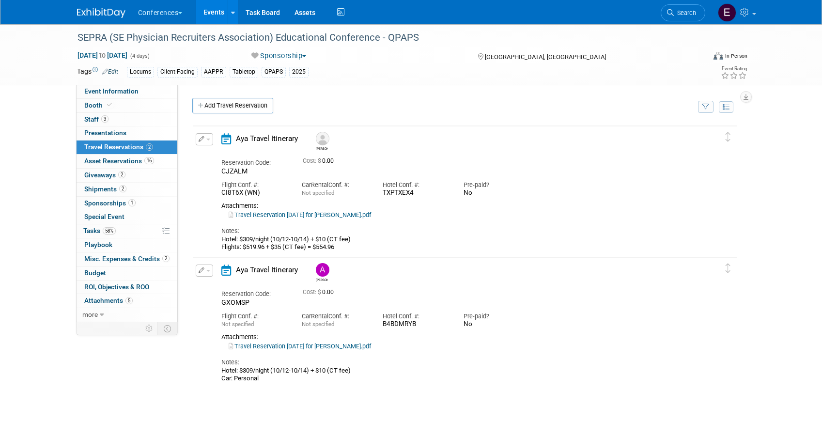
drag, startPoint x: 424, startPoint y: 322, endPoint x: 376, endPoint y: 309, distance: 49.8
click at [376, 309] on div "Hotel Conf. #: B4BDMRYB" at bounding box center [415, 318] width 81 height 22
click at [683, 20] on link "Search" at bounding box center [683, 12] width 45 height 17
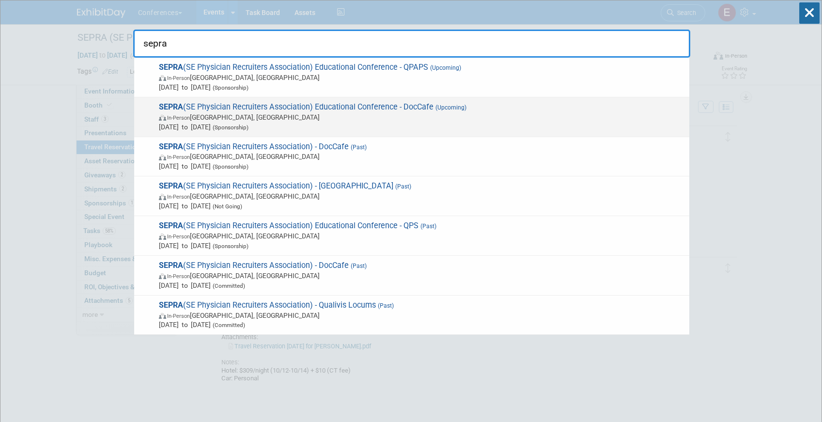
type input "sepra"
click at [541, 123] on span "Oct 12, 2025 to Oct 14, 2025 (Sponsorship)" at bounding box center [422, 127] width 526 height 10
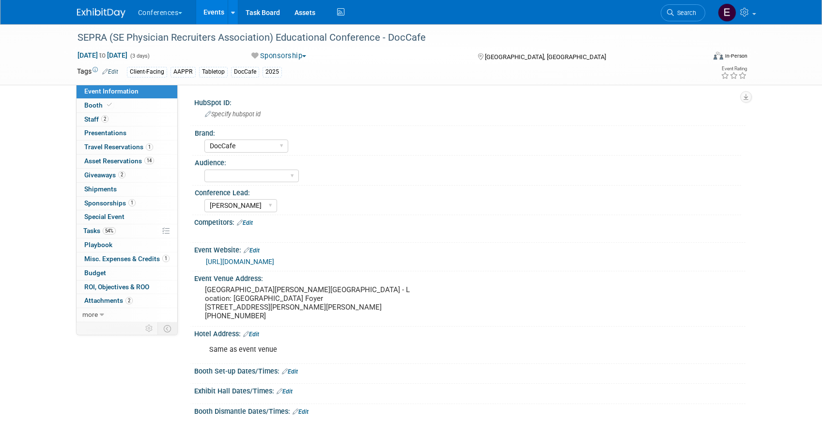
select select "DocCafe"
select select "[PERSON_NAME]"
click at [136, 148] on span "Travel Reservations 1" at bounding box center [118, 147] width 69 height 8
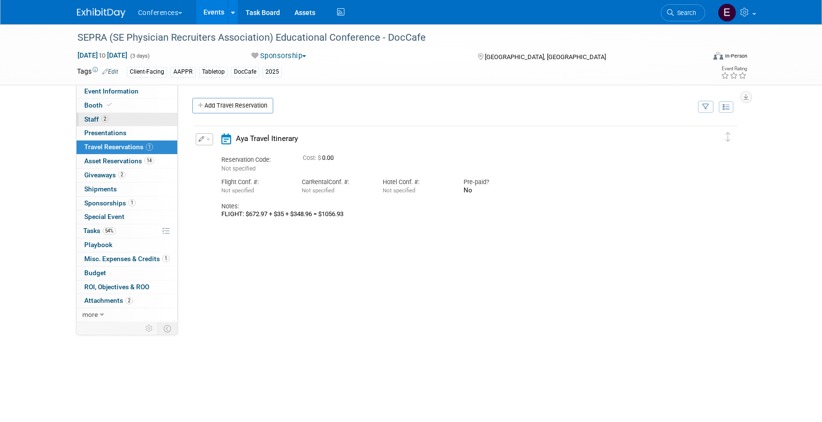
click at [160, 116] on link "2 Staff 2" at bounding box center [127, 120] width 101 height 14
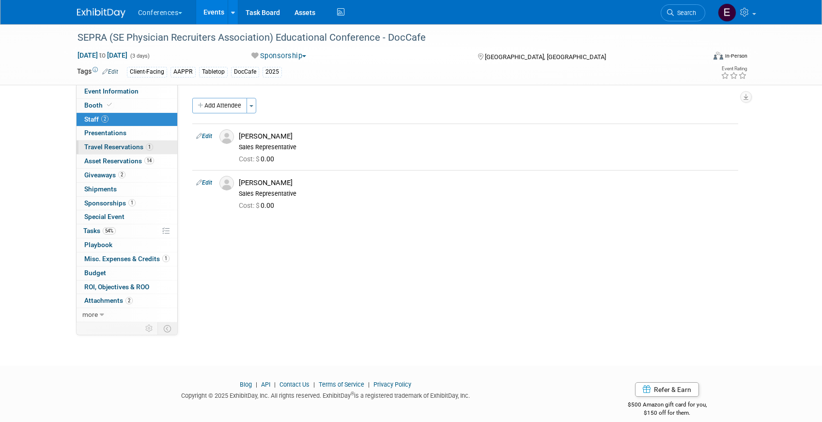
click at [127, 144] on span "Travel Reservations 1" at bounding box center [118, 147] width 69 height 8
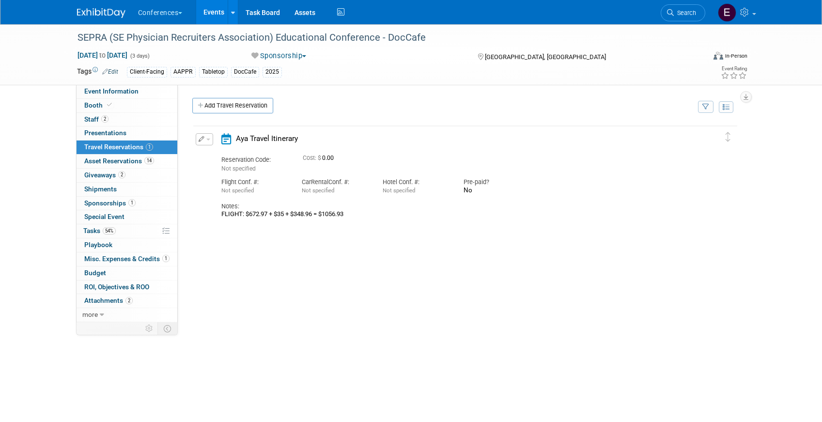
click at [205, 143] on button "button" at bounding box center [204, 139] width 17 height 12
click at [221, 155] on button "Edit Reservation" at bounding box center [237, 156] width 82 height 14
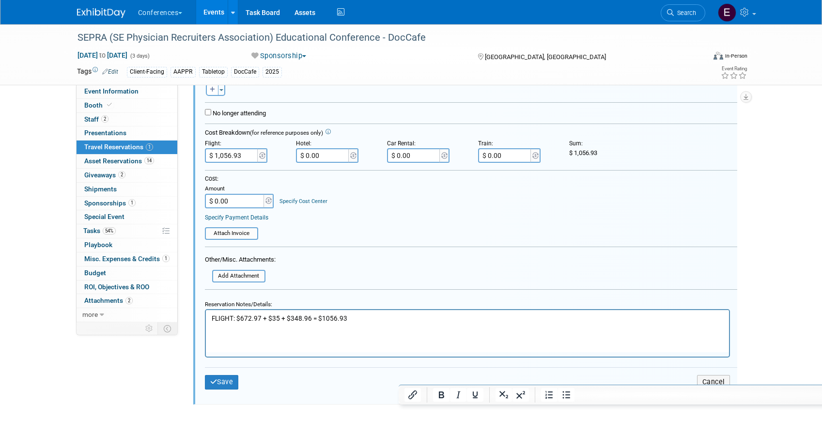
scroll to position [185, 0]
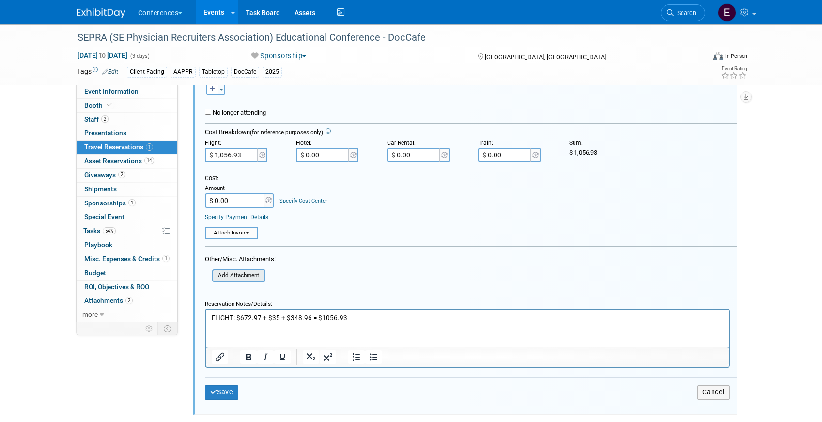
click at [246, 277] on input "file" at bounding box center [206, 275] width 115 height 11
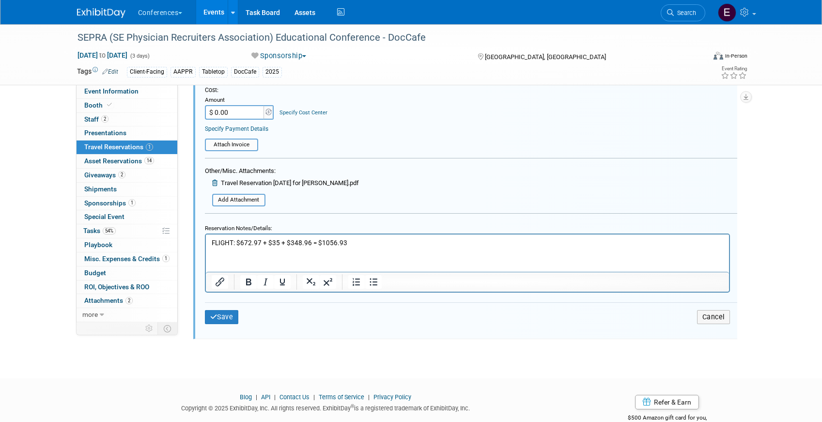
scroll to position [294, 0]
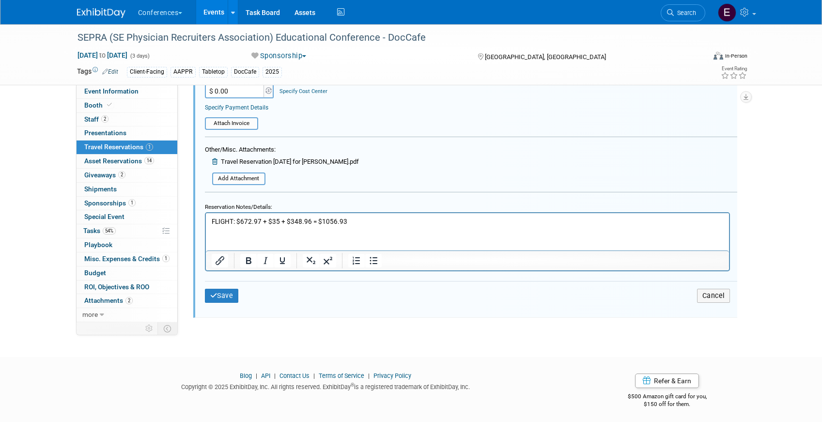
click at [203, 293] on div "<i class="fa-light fa-calendar-lines" style="padding: 6px 4px 6px 1px;"></i> Ay…" at bounding box center [465, 74] width 544 height 485
click at [218, 294] on button "Save" at bounding box center [222, 296] width 34 height 14
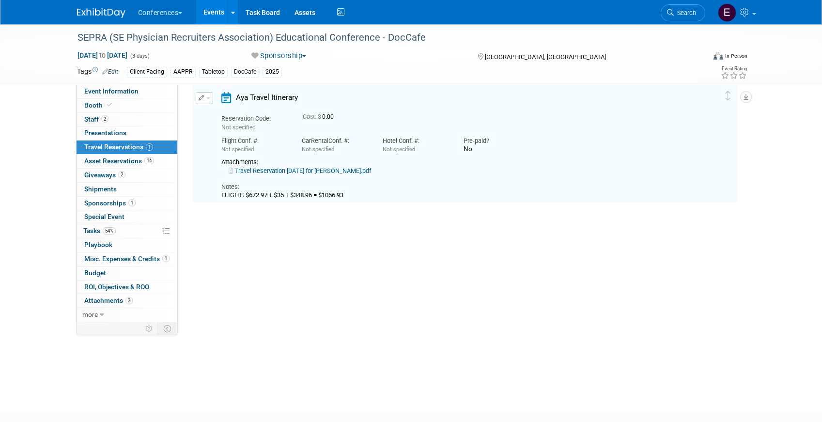
scroll to position [16, 0]
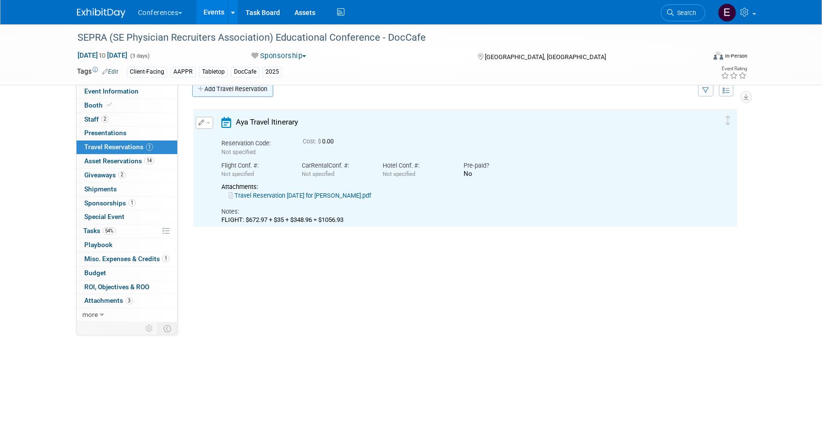
click at [232, 93] on link "Add Travel Reservation" at bounding box center [232, 88] width 81 height 15
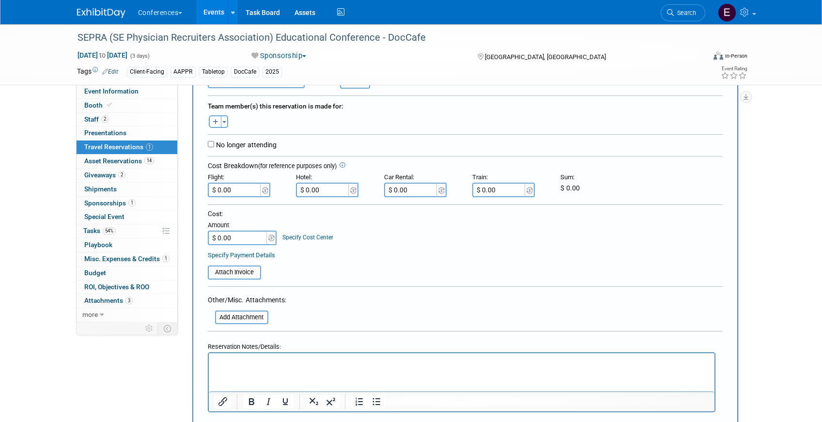
scroll to position [198, 0]
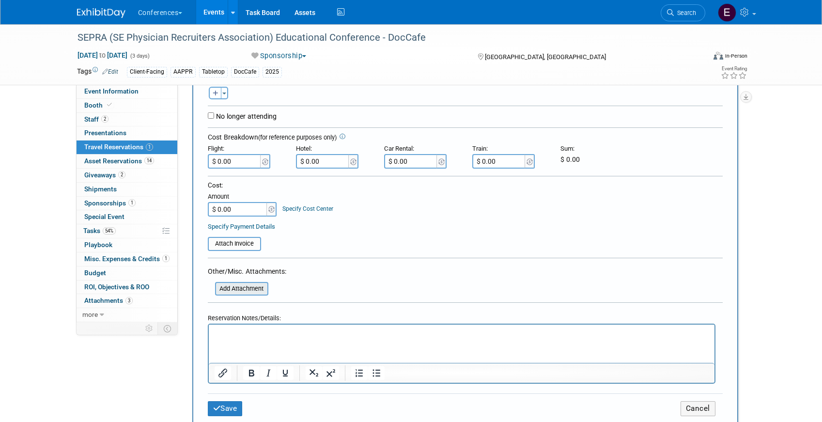
click at [241, 291] on input "file" at bounding box center [209, 289] width 115 height 12
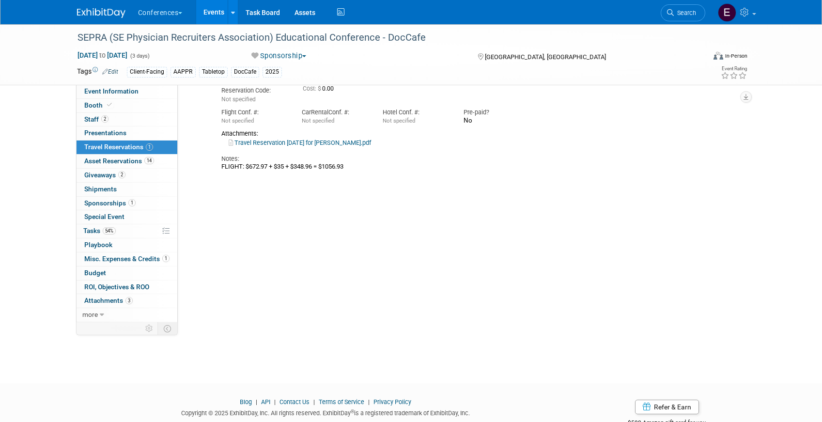
scroll to position [365, 0]
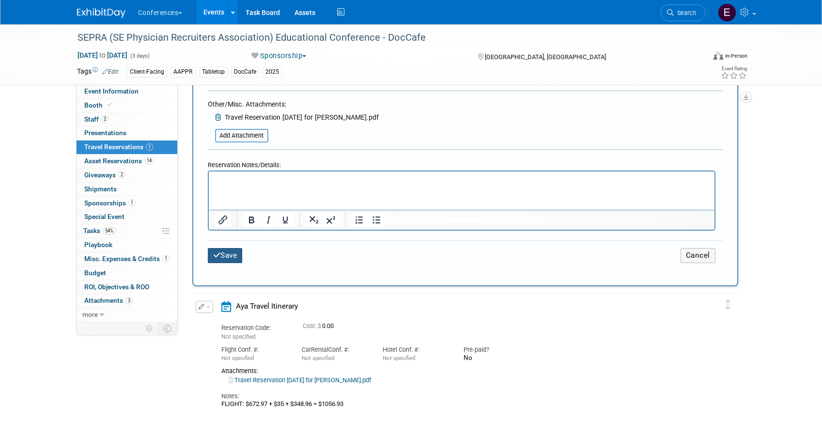
click at [235, 255] on button "Save" at bounding box center [225, 255] width 35 height 15
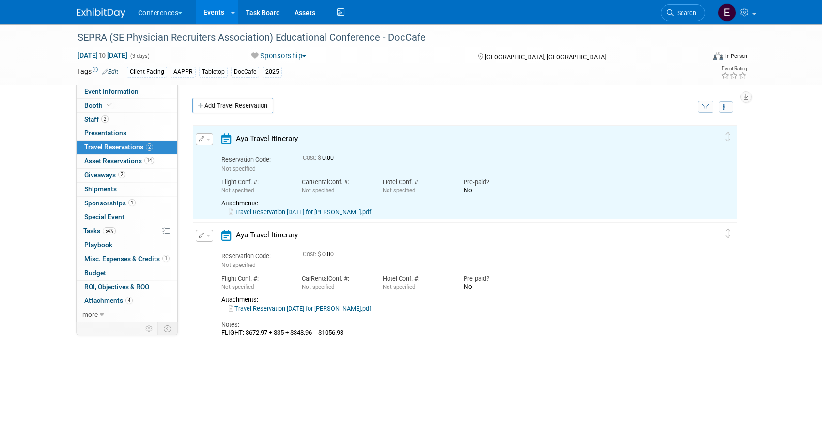
scroll to position [0, 0]
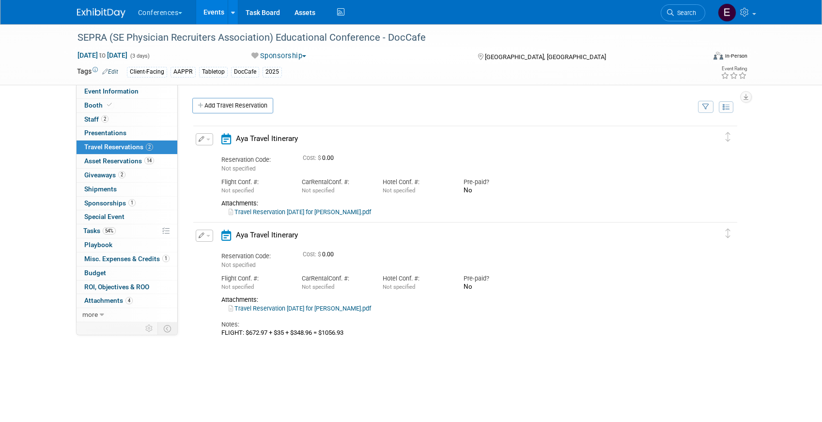
click at [282, 210] on link "Travel Reservation [DATE] for [PERSON_NAME].pdf" at bounding box center [300, 211] width 142 height 7
click at [199, 141] on icon "button" at bounding box center [202, 139] width 6 height 6
click at [217, 155] on button "Edit Reservation" at bounding box center [237, 156] width 82 height 14
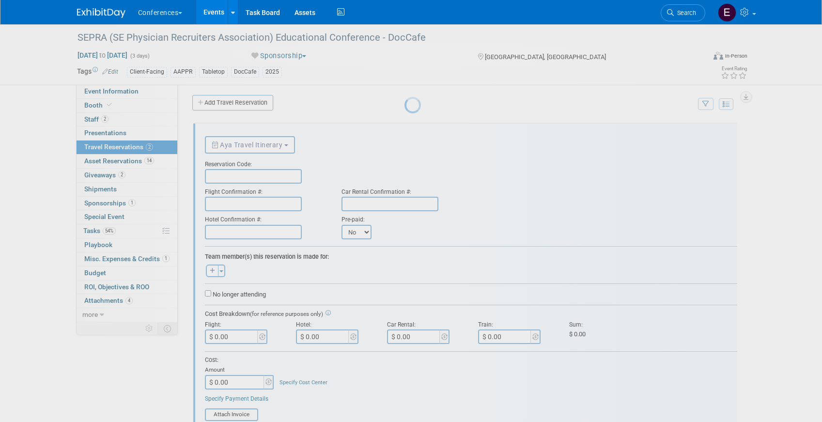
scroll to position [16, 0]
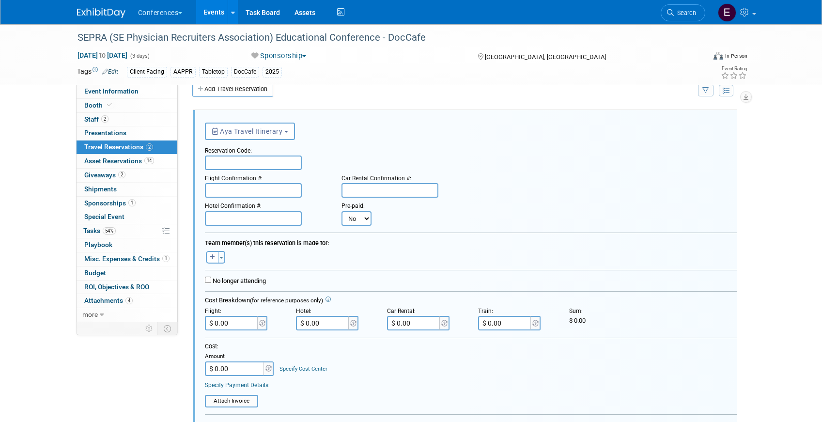
click at [247, 162] on input "text" at bounding box center [253, 162] width 97 height 15
paste input "MCPHJE"
type input "MCPHJE"
click at [217, 189] on input "text" at bounding box center [253, 190] width 97 height 15
paste input "MDCCXJ (AA)"
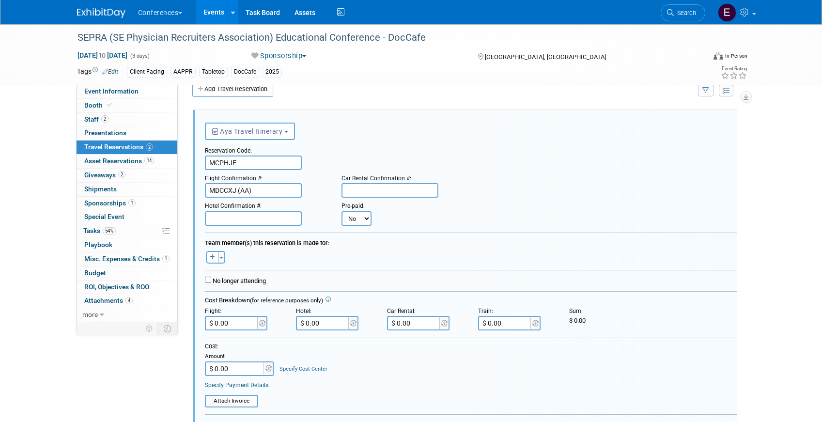
type input "MDCCXJ (AA)"
click at [241, 216] on input "text" at bounding box center [253, 218] width 97 height 15
paste input "LHIF28FW"
type input "LHIF28FW"
click at [210, 261] on button "button" at bounding box center [212, 257] width 13 height 13
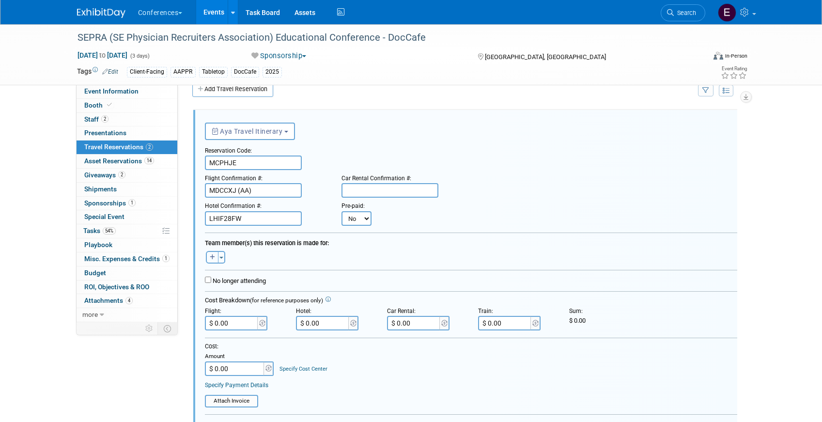
select select
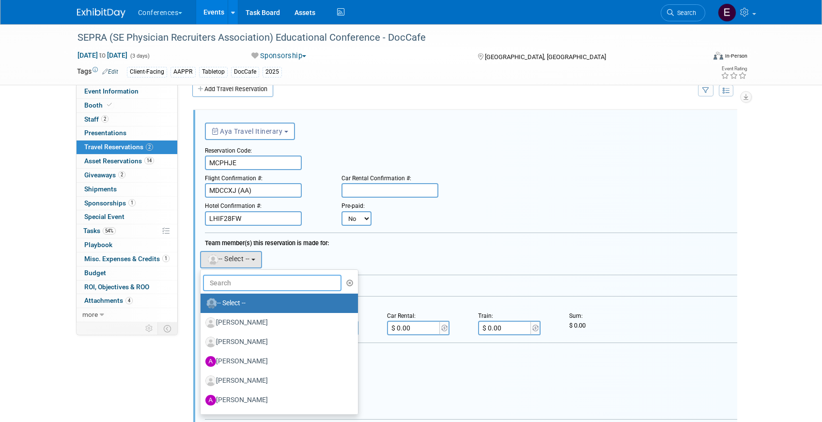
click at [221, 279] on input "text" at bounding box center [272, 283] width 139 height 16
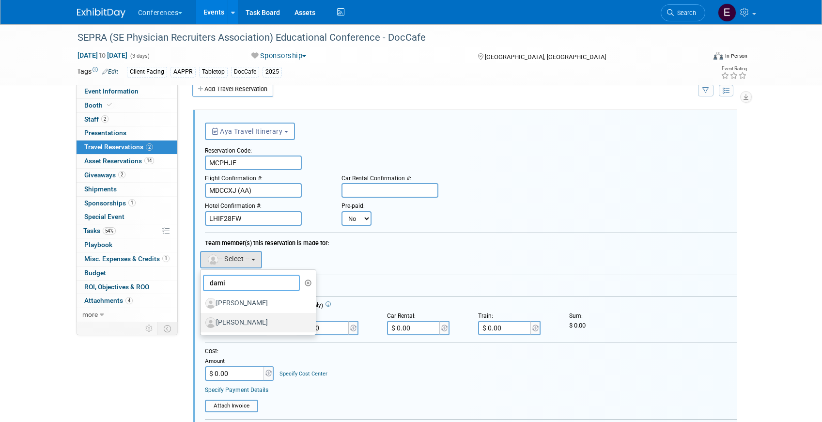
type input "dami"
click at [249, 322] on label "[PERSON_NAME]" at bounding box center [255, 322] width 101 height 15
click at [202, 322] on input "[PERSON_NAME]" at bounding box center [199, 321] width 6 height 6
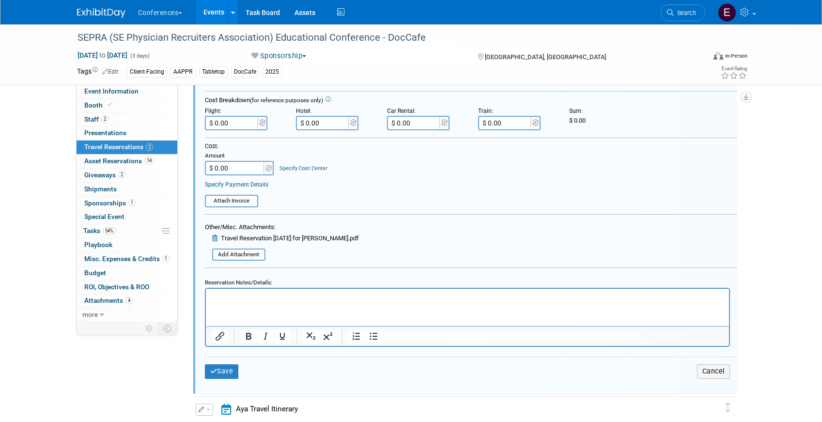
scroll to position [248, 0]
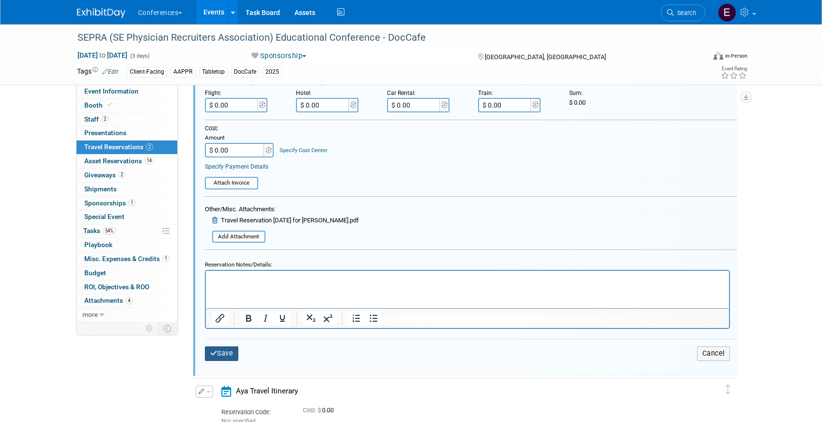
click at [217, 357] on button "Save" at bounding box center [222, 353] width 34 height 14
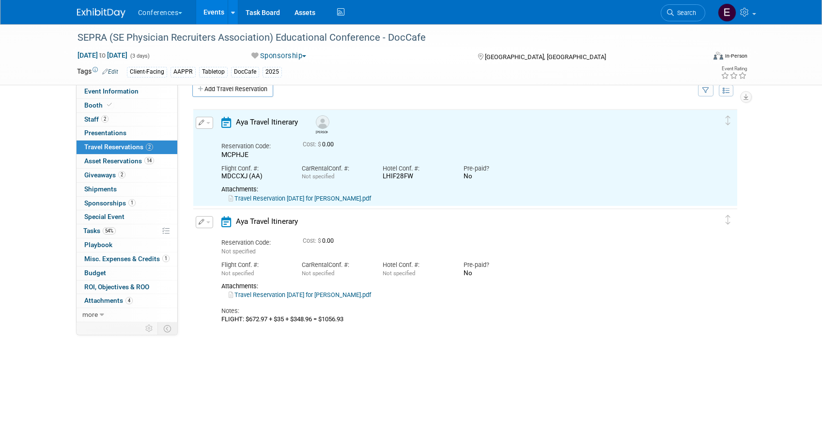
scroll to position [0, 0]
click at [305, 295] on link "Travel Reservation October 12 for JAMES JOSEPH MANNING.pdf" at bounding box center [300, 294] width 142 height 7
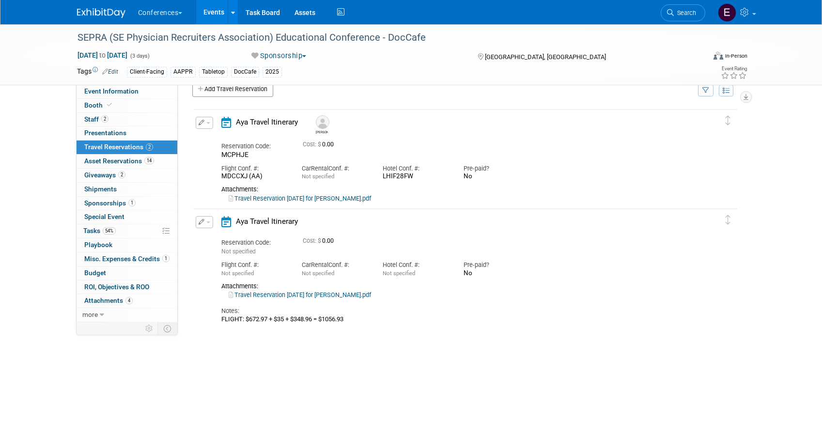
click at [203, 219] on icon "button" at bounding box center [202, 222] width 6 height 6
click at [211, 236] on button "Edit Reservation" at bounding box center [237, 239] width 82 height 14
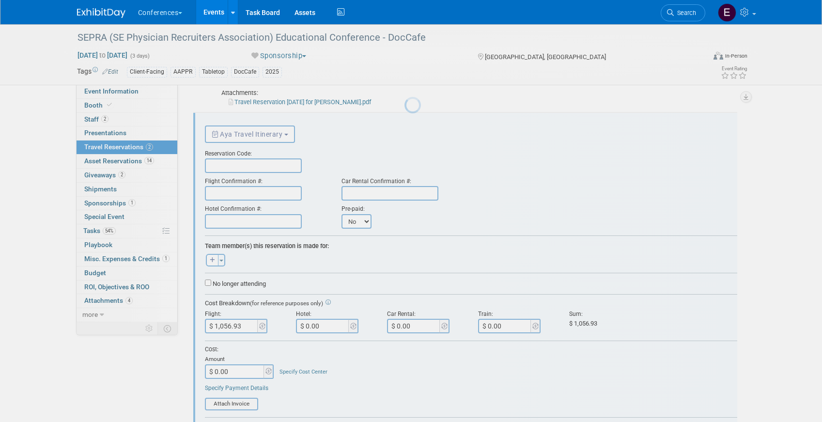
scroll to position [116, 0]
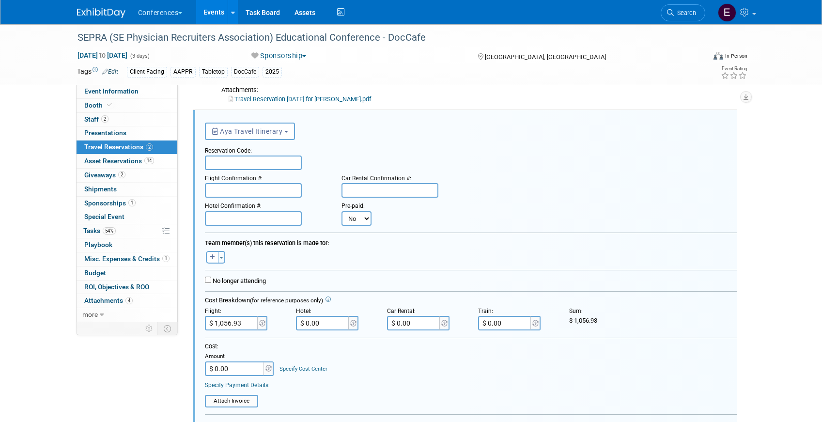
click at [230, 163] on input "text" at bounding box center [253, 162] width 97 height 15
paste input "DNIXWO"
type input "DNIXWO"
click at [243, 195] on input "text" at bounding box center [253, 190] width 97 height 15
paste input "AXSYST (WN)"
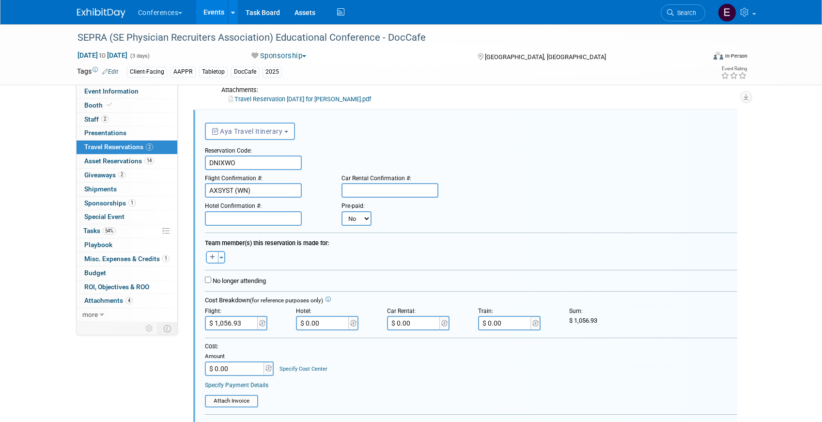
type input "AXSYST (WN)"
click at [346, 188] on input "text" at bounding box center [389, 190] width 97 height 15
paste input "1586516537COUNT"
type input "1586516537COUNT"
click at [415, 327] on input "$ 0.00" at bounding box center [414, 323] width 54 height 15
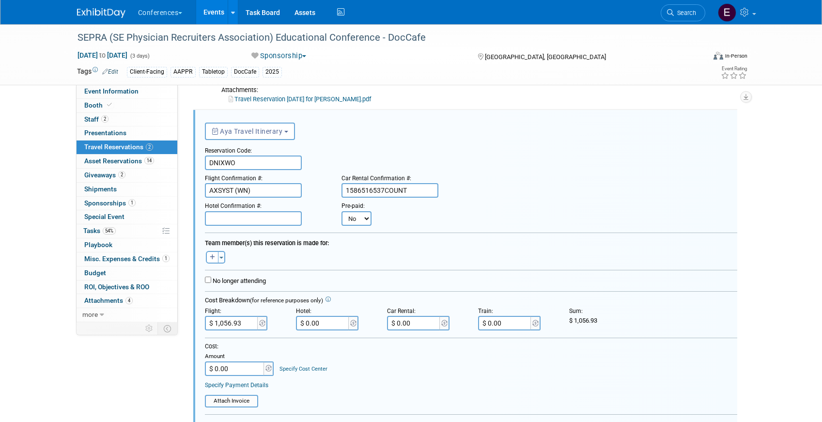
paste input "182.64"
type input "$ 182.64"
click at [247, 216] on input "text" at bounding box center [253, 218] width 97 height 15
paste input "QXTXELCB"
type input "QXTXELCB"
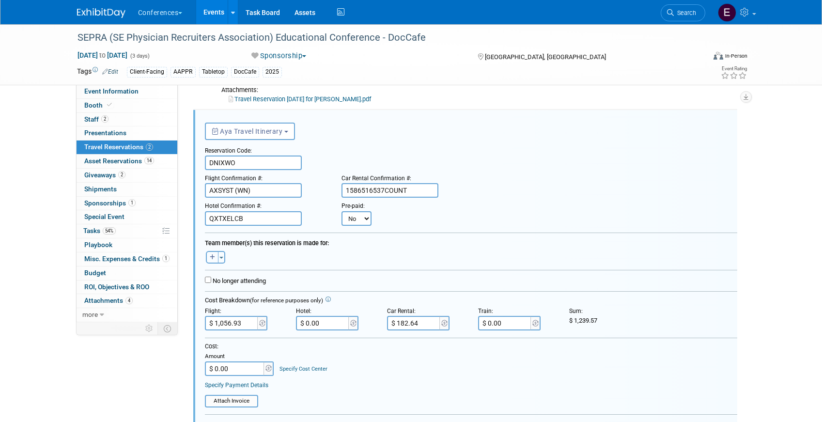
click at [211, 263] on button "button" at bounding box center [212, 257] width 13 height 13
select select
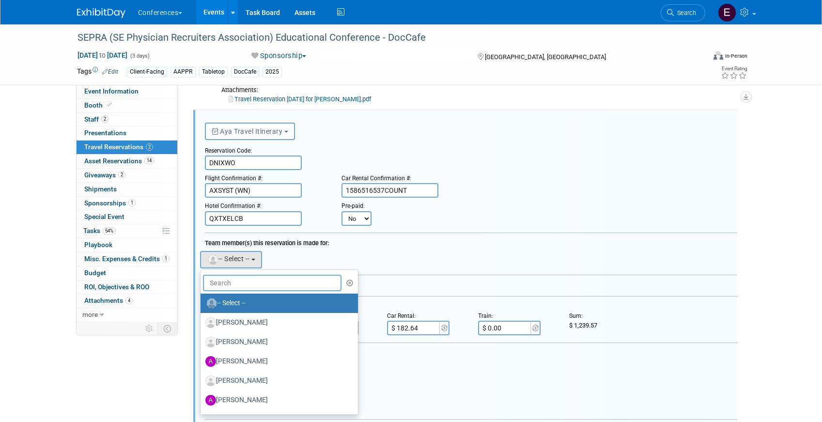
click at [225, 284] on input "text" at bounding box center [272, 283] width 139 height 16
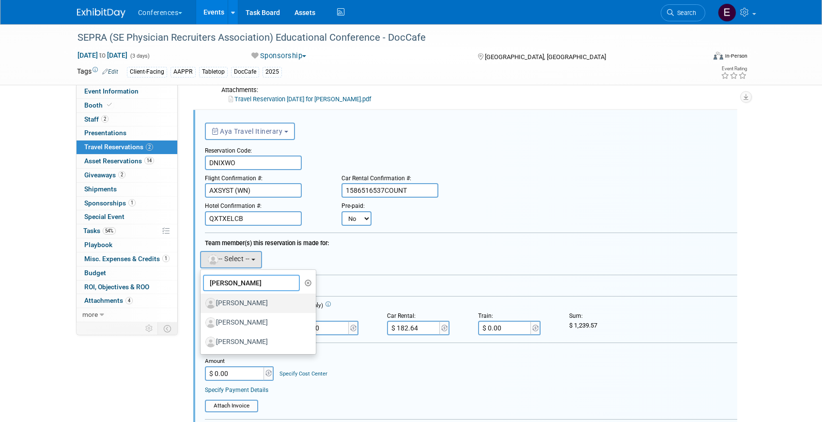
type input "jim"
click at [250, 306] on label "[PERSON_NAME]" at bounding box center [255, 302] width 101 height 15
click at [202, 305] on input "[PERSON_NAME]" at bounding box center [199, 302] width 6 height 6
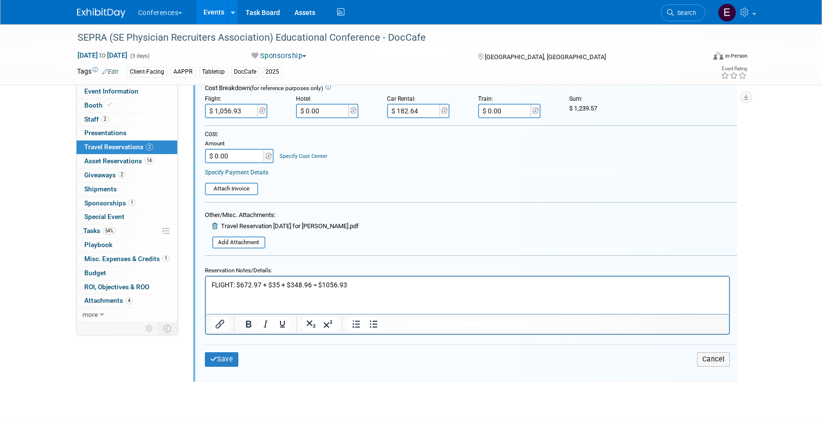
scroll to position [351, 0]
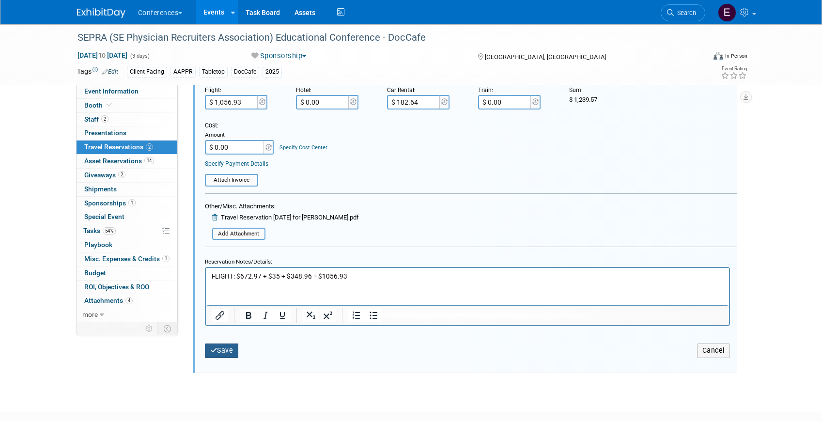
click at [222, 352] on button "Save" at bounding box center [222, 350] width 34 height 14
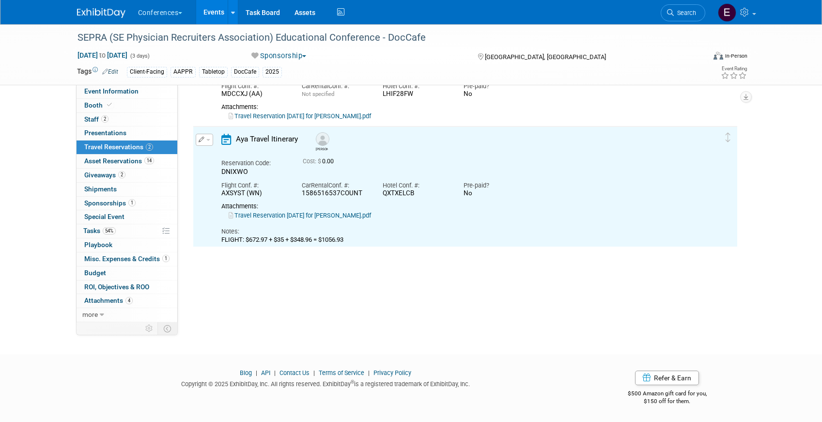
scroll to position [0, 0]
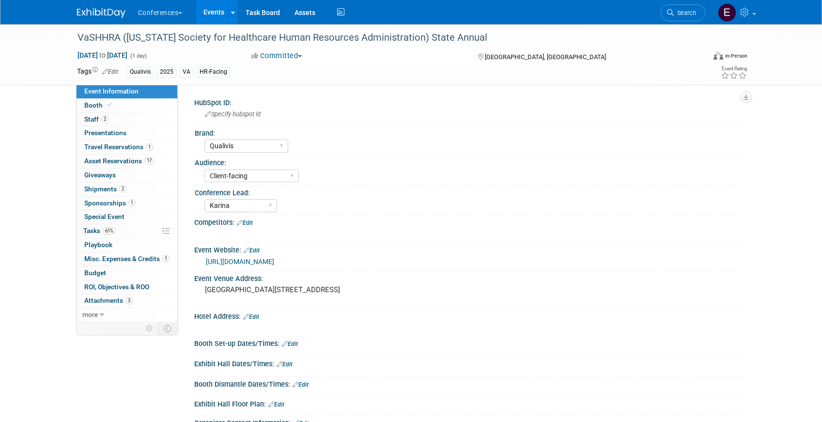
select select "Qualivis"
select select "Client-facing"
select select "Karina"
click at [121, 185] on span "2" at bounding box center [122, 188] width 7 height 7
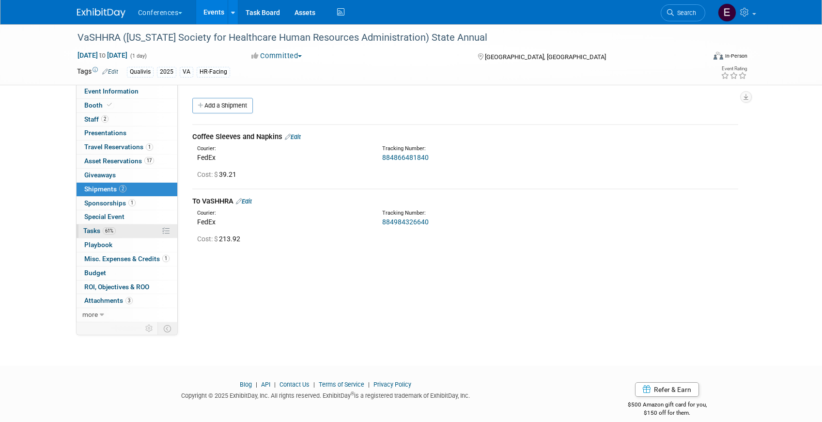
click at [117, 230] on link "61% Tasks 61%" at bounding box center [127, 231] width 101 height 14
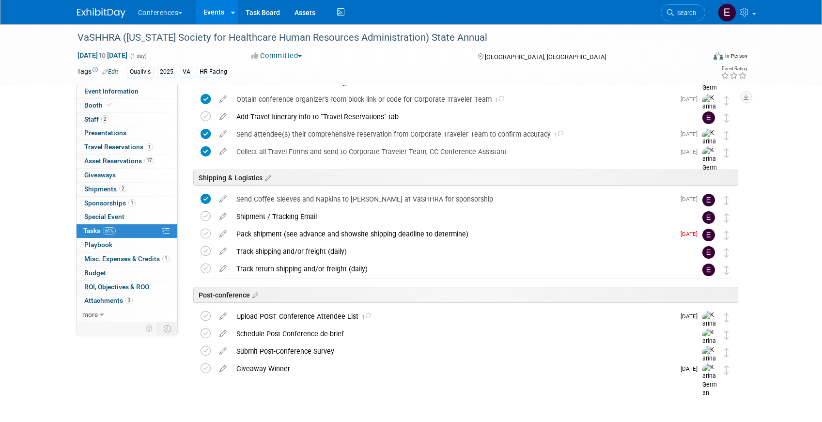
scroll to position [398, 0]
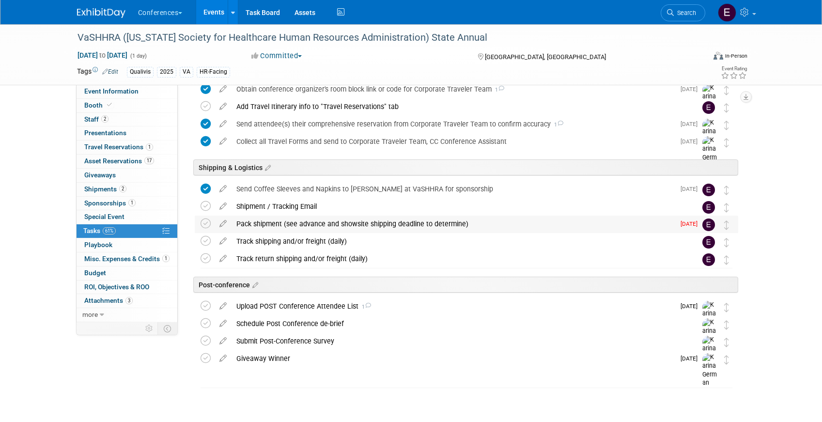
click at [382, 222] on div "Pack shipment (see advance and showsite shipping deadline to determine)" at bounding box center [453, 224] width 443 height 16
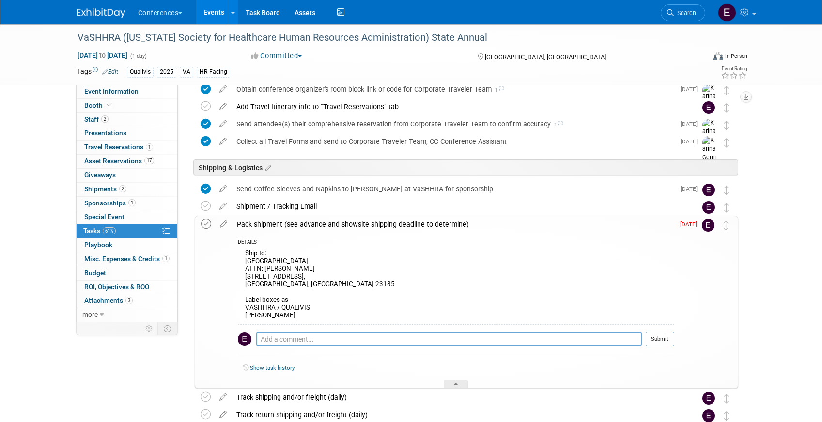
click at [206, 224] on icon at bounding box center [206, 224] width 10 height 10
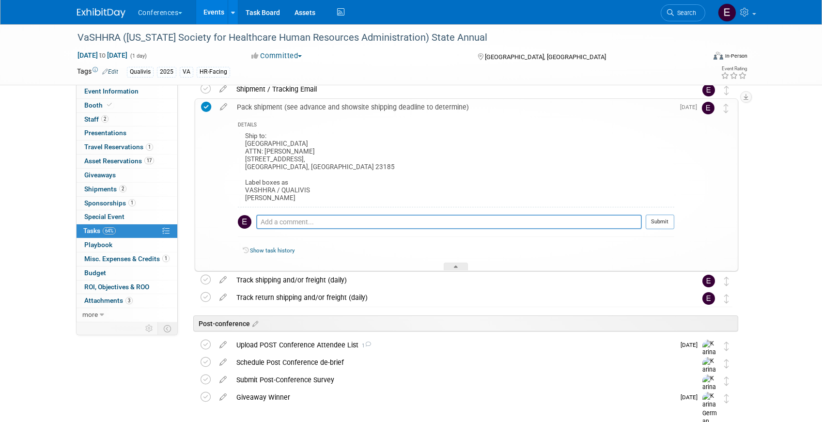
scroll to position [528, 0]
